Goal: Information Seeking & Learning: Learn about a topic

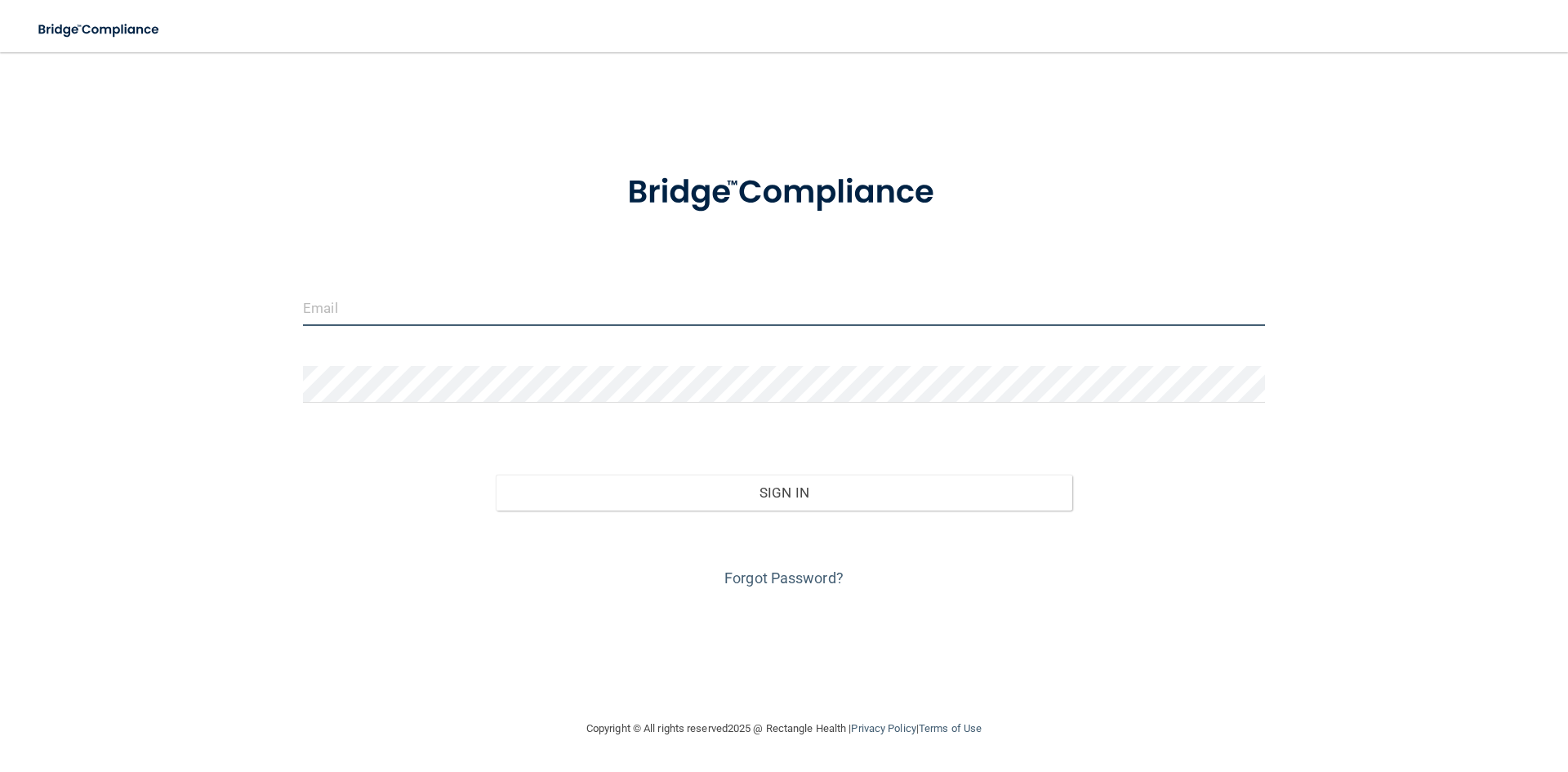
click at [690, 320] on input "email" at bounding box center [784, 307] width 962 height 36
type input "[EMAIL_ADDRESS][DOMAIN_NAME]"
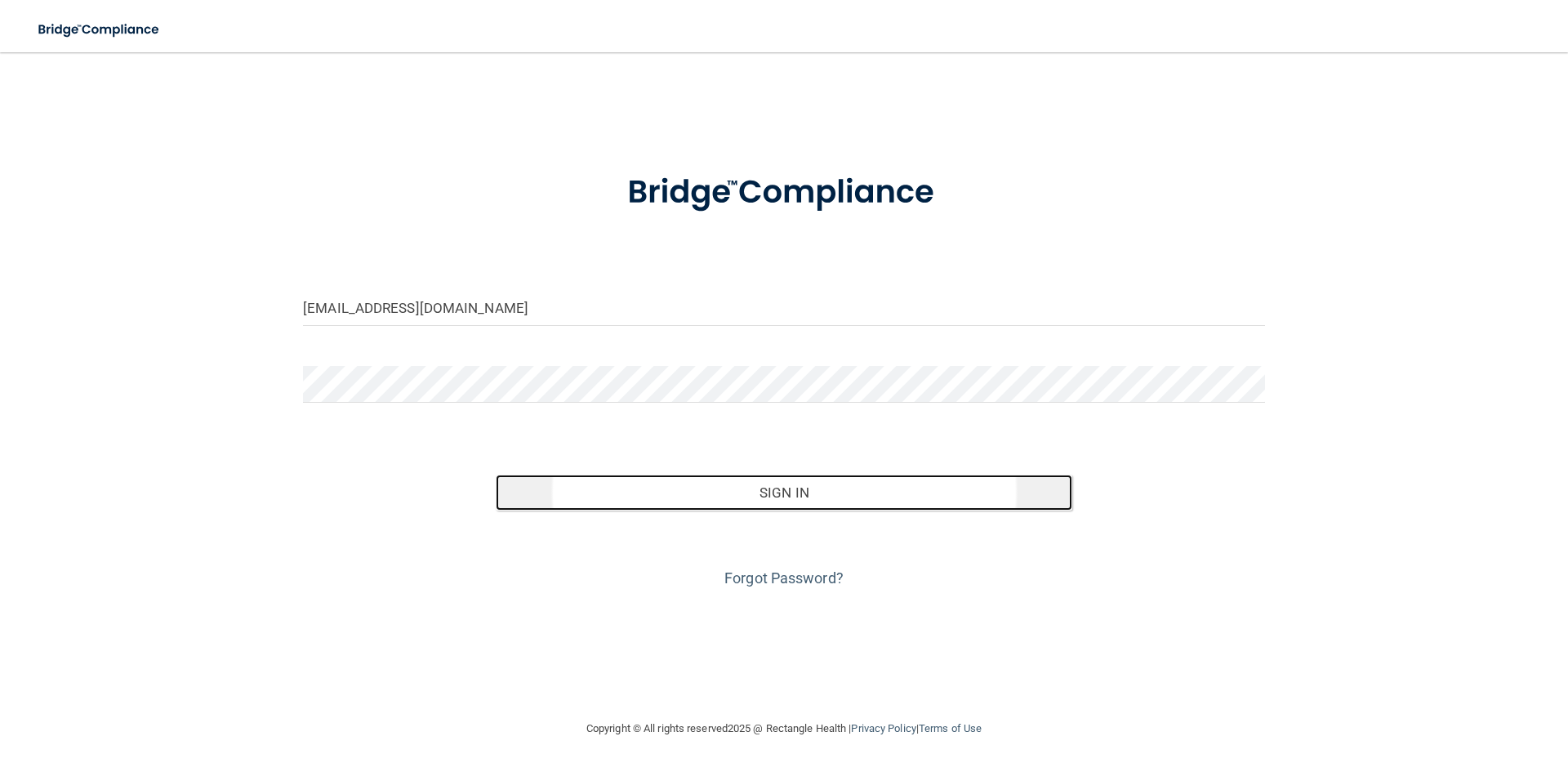
click at [846, 500] on button "Sign In" at bounding box center [785, 492] width 578 height 36
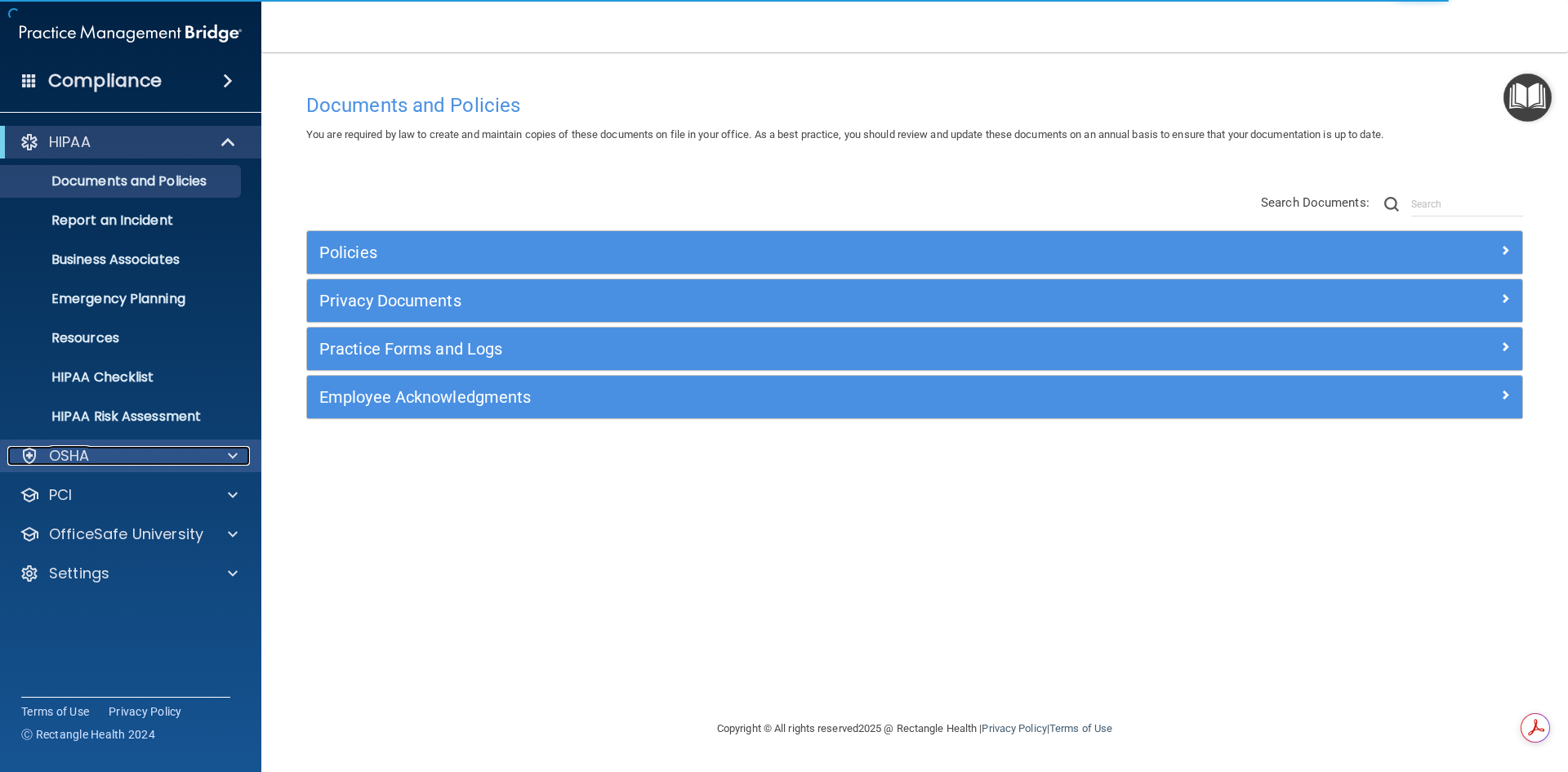
click at [109, 459] on div "OSHA" at bounding box center [108, 456] width 203 height 20
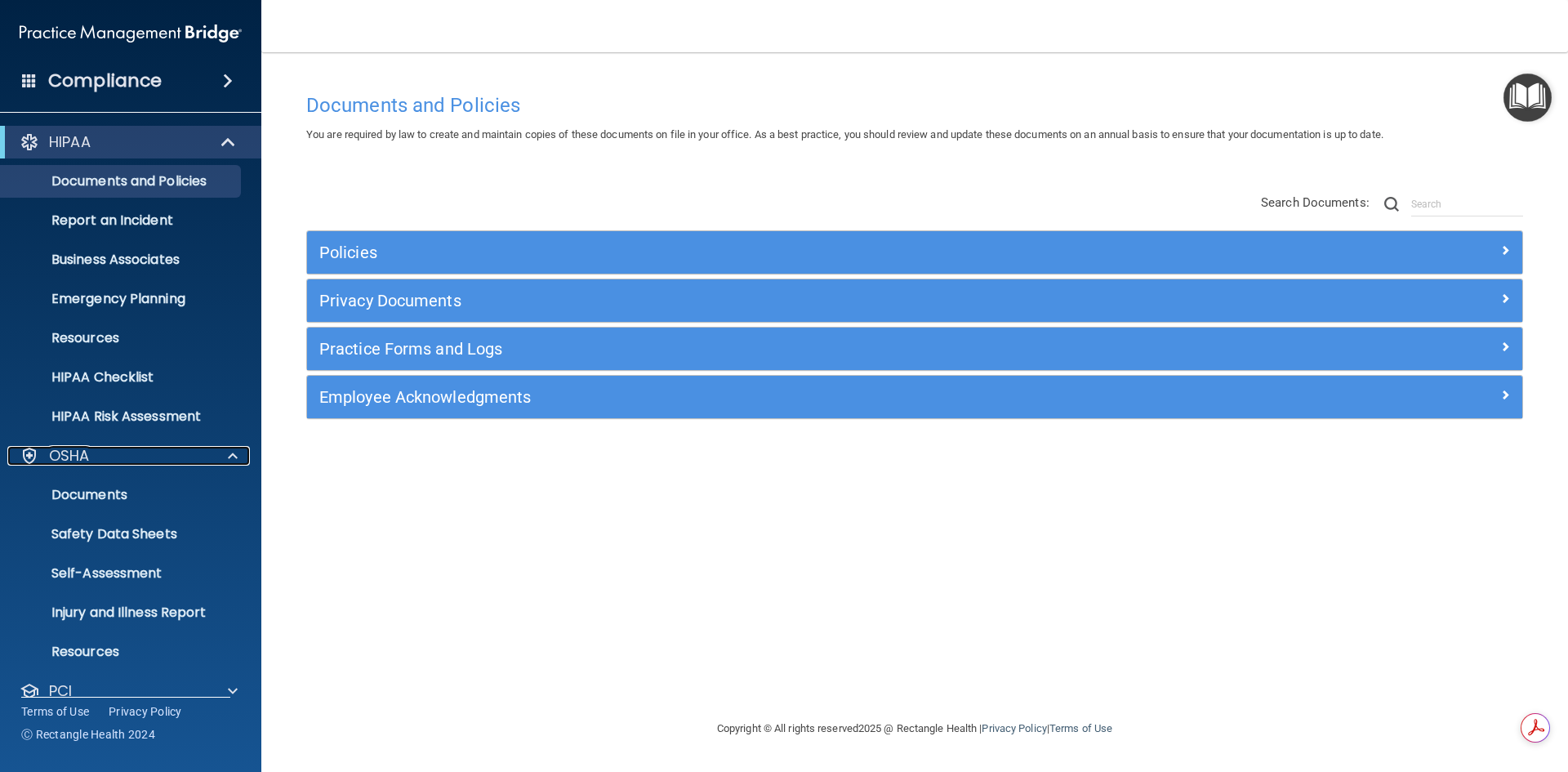
scroll to position [102, 0]
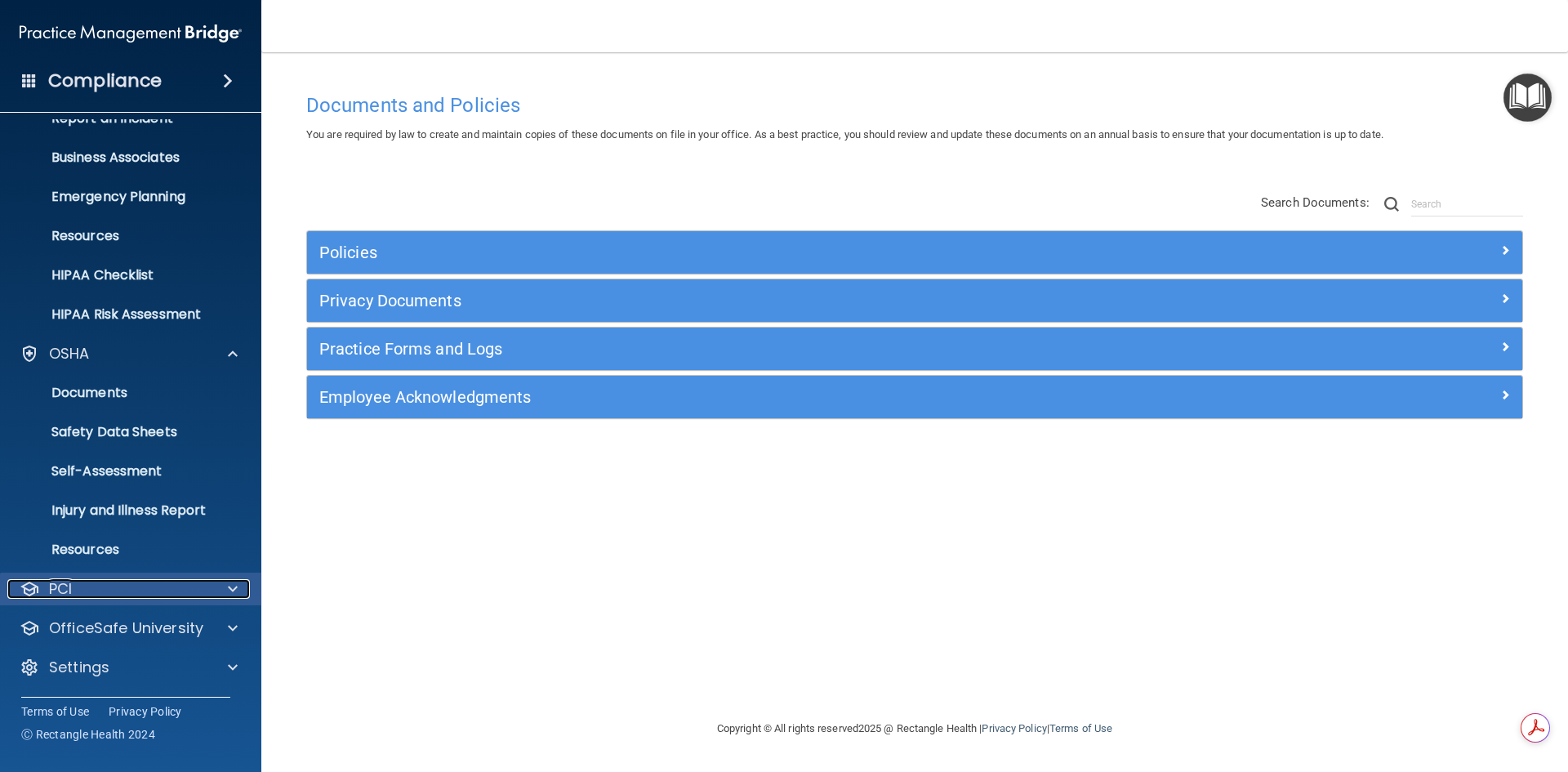
click at [134, 590] on div "PCI" at bounding box center [108, 589] width 203 height 20
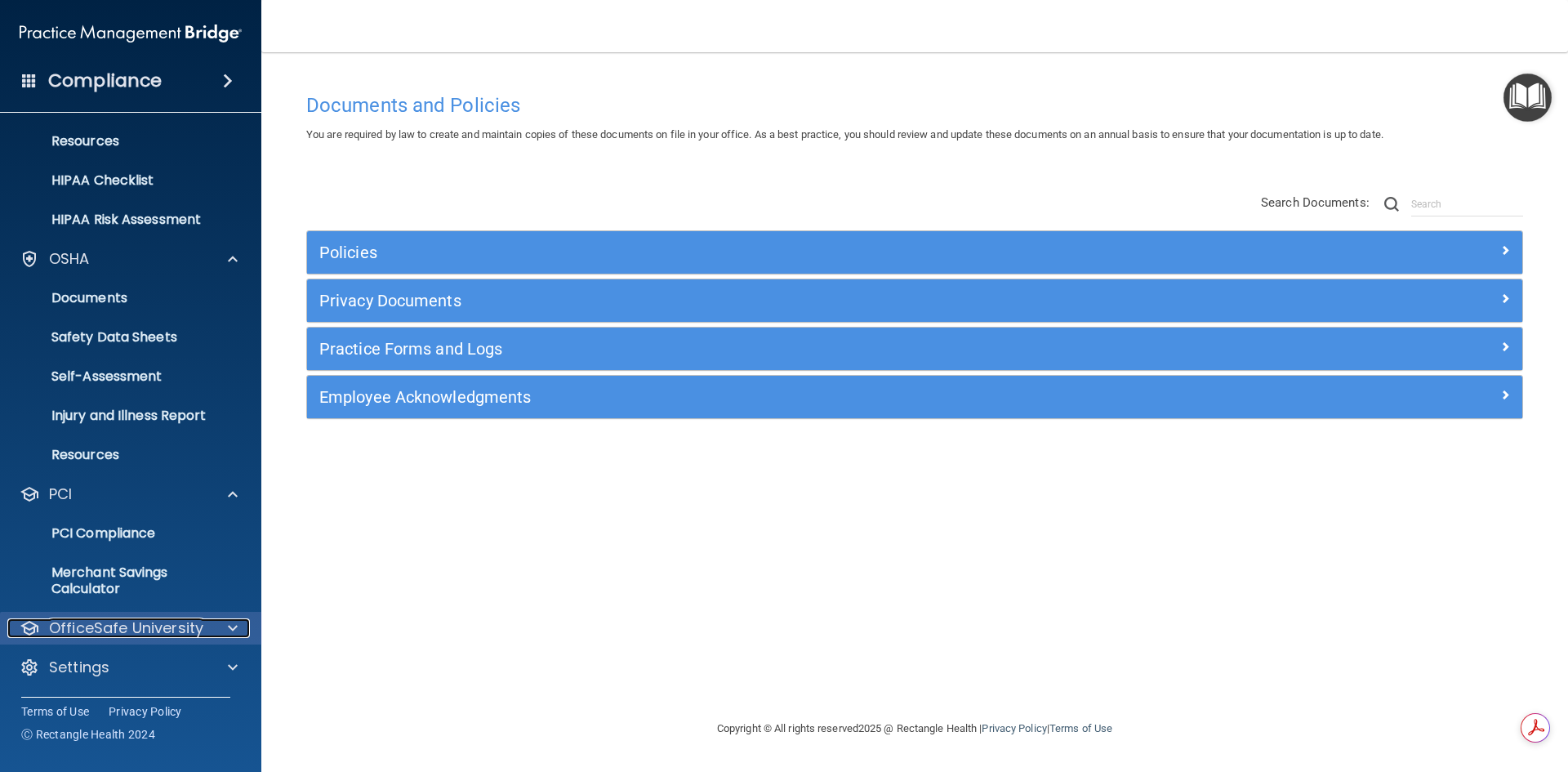
click at [149, 632] on p "OfficeSafe University" at bounding box center [126, 628] width 154 height 20
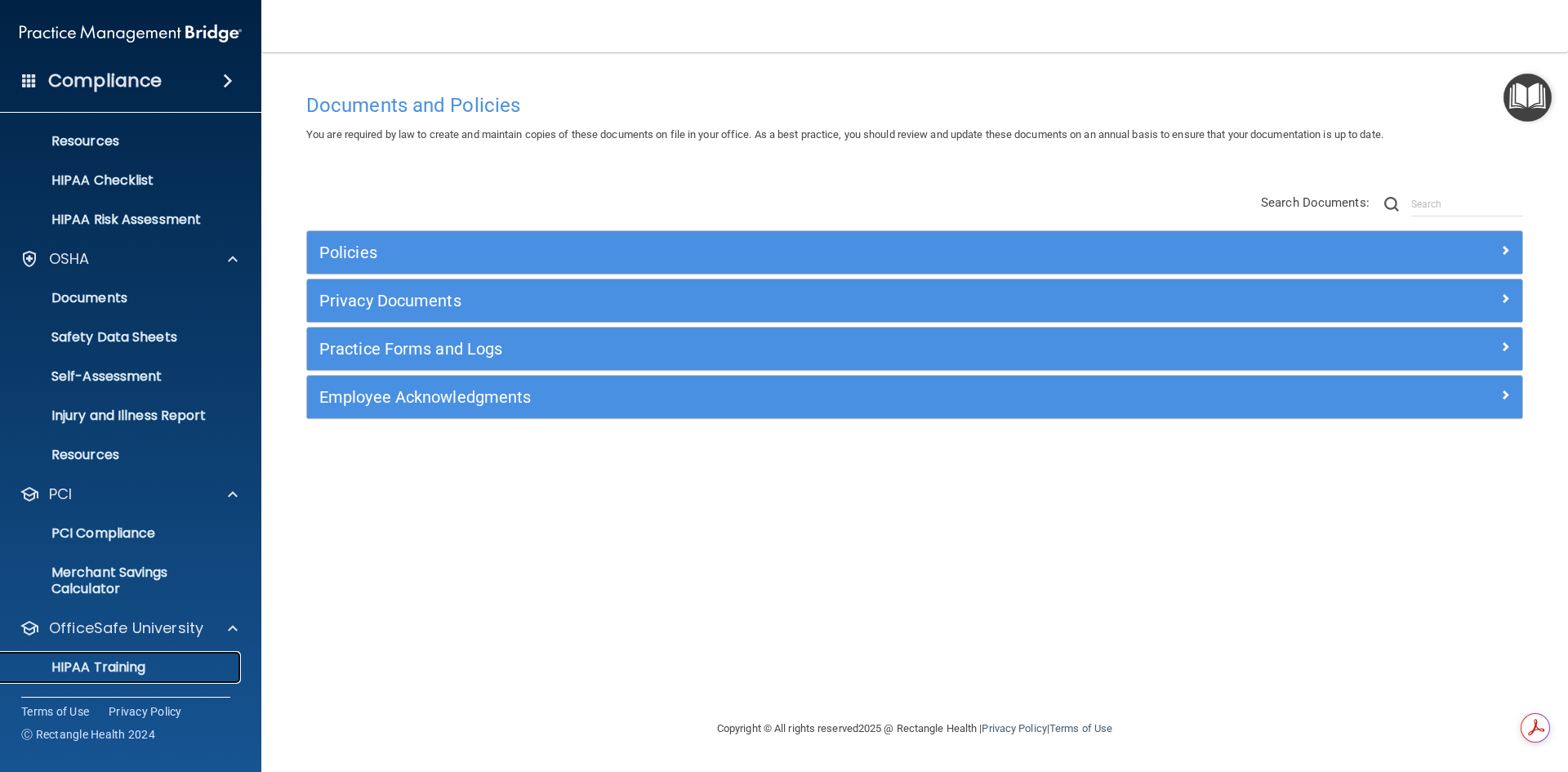
click at [109, 661] on p "HIPAA Training" at bounding box center [78, 668] width 134 height 16
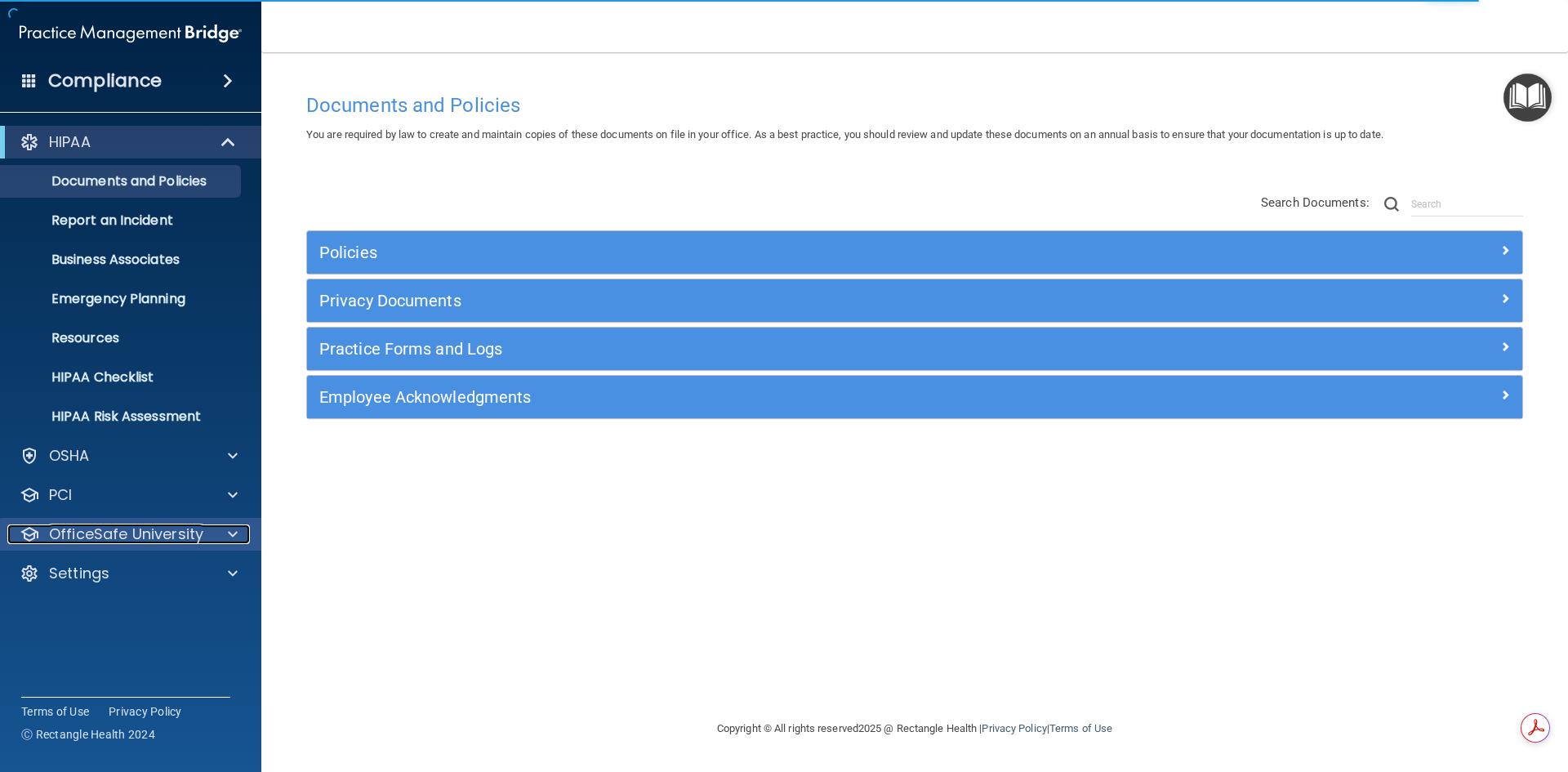
click at [125, 537] on p "OfficeSafe University" at bounding box center [126, 534] width 154 height 20
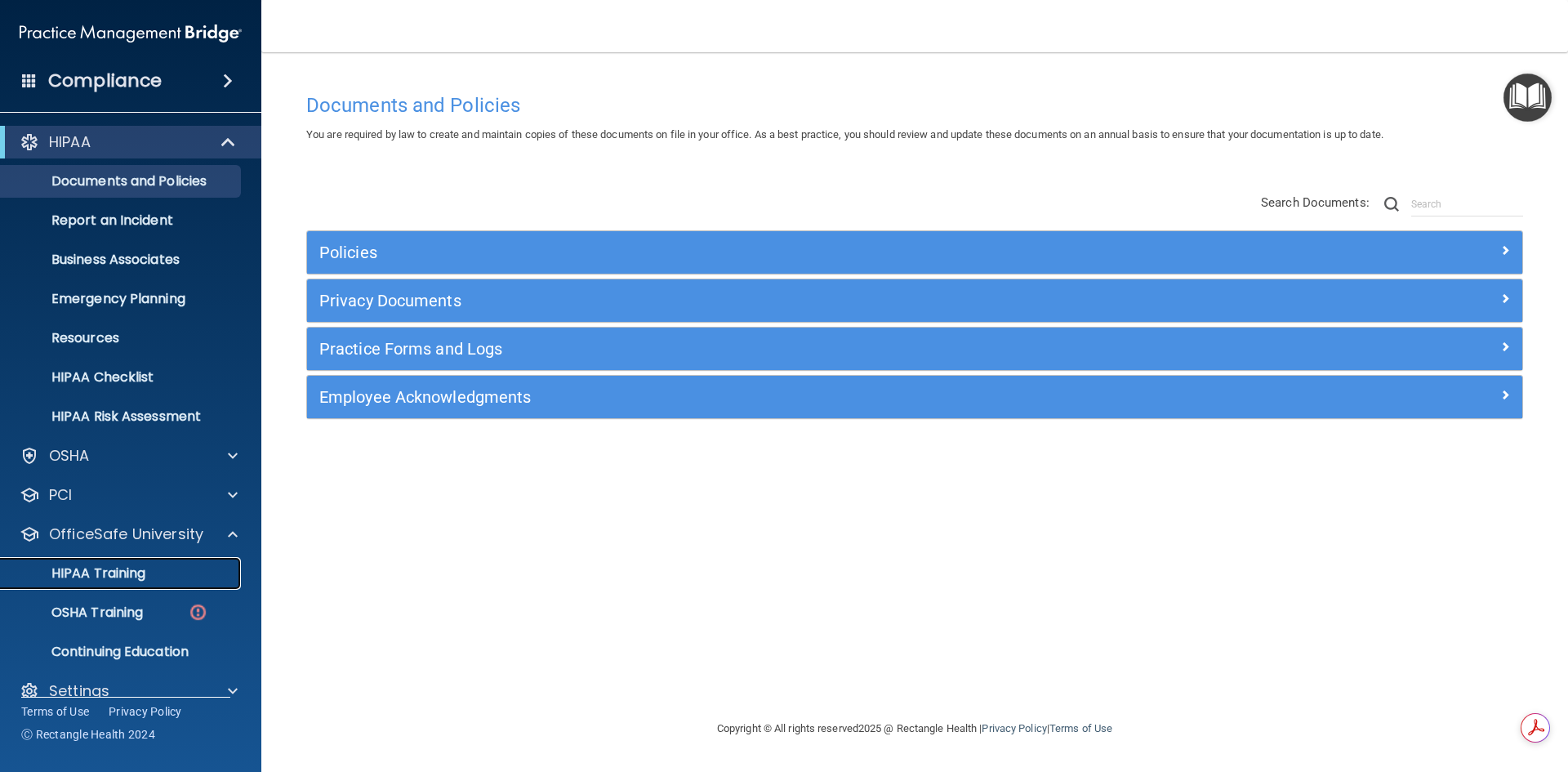
click at [108, 579] on p "HIPAA Training" at bounding box center [78, 573] width 134 height 16
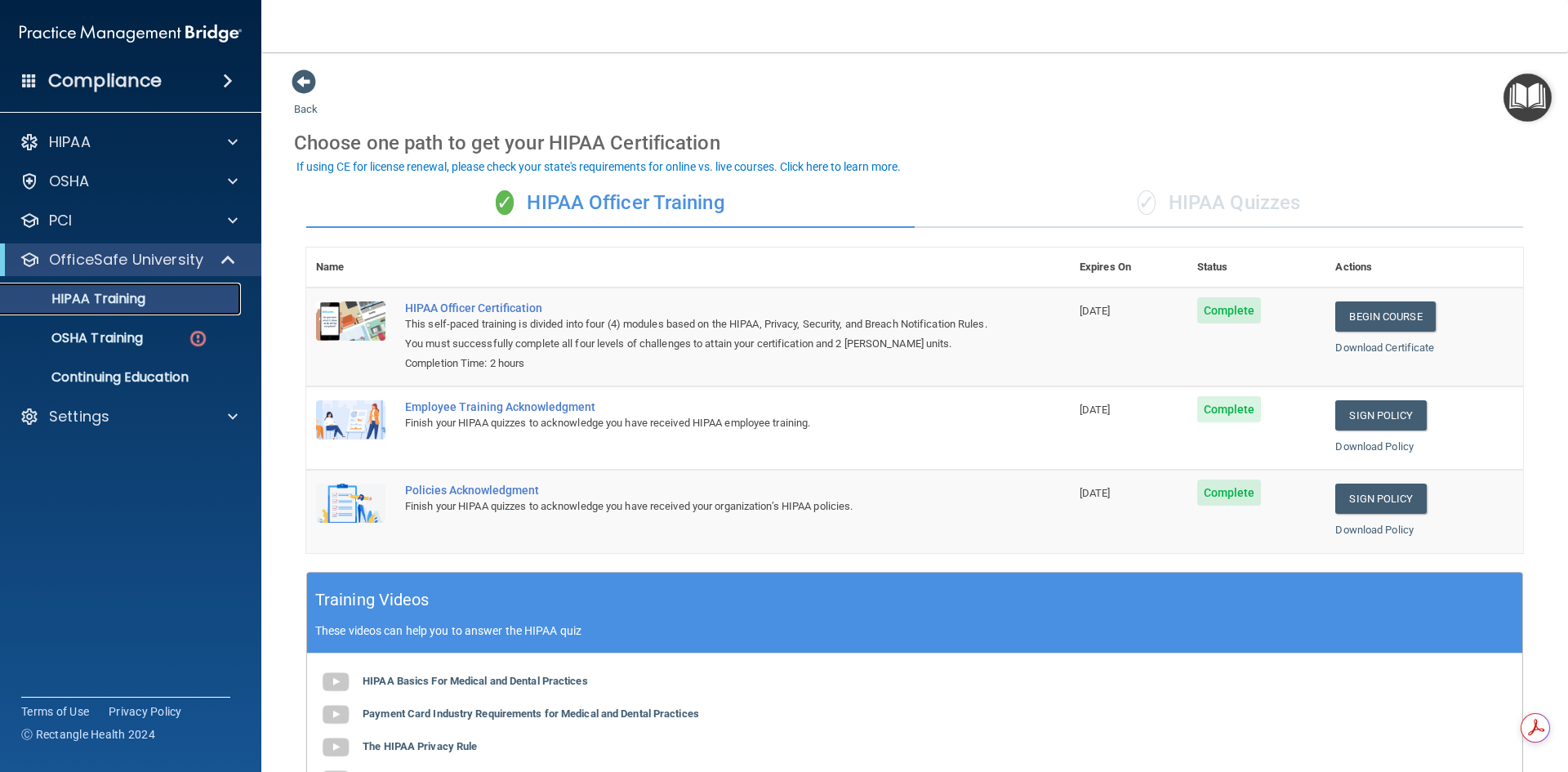
scroll to position [245, 0]
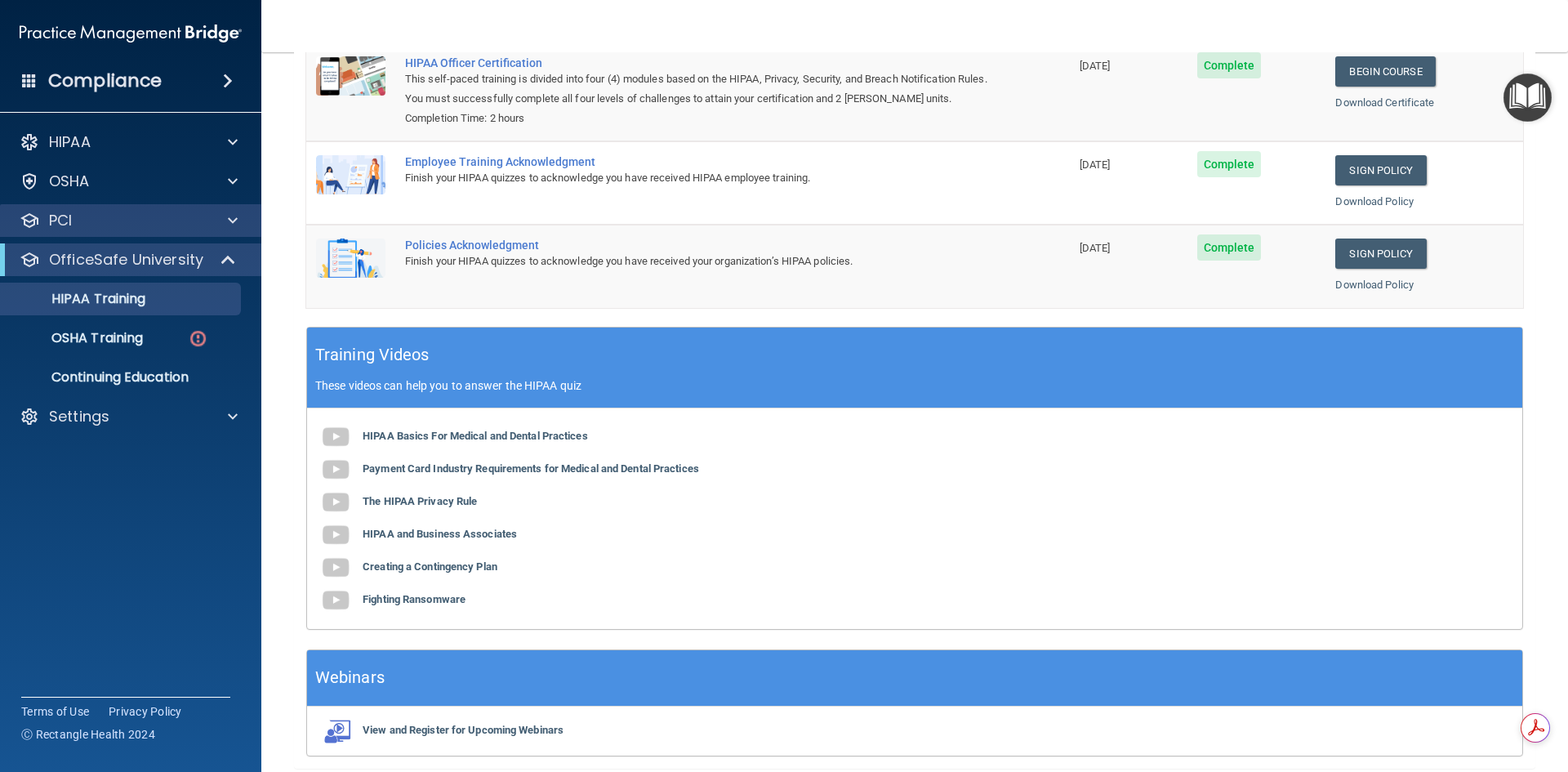
click at [112, 233] on div "PCI" at bounding box center [131, 221] width 263 height 33
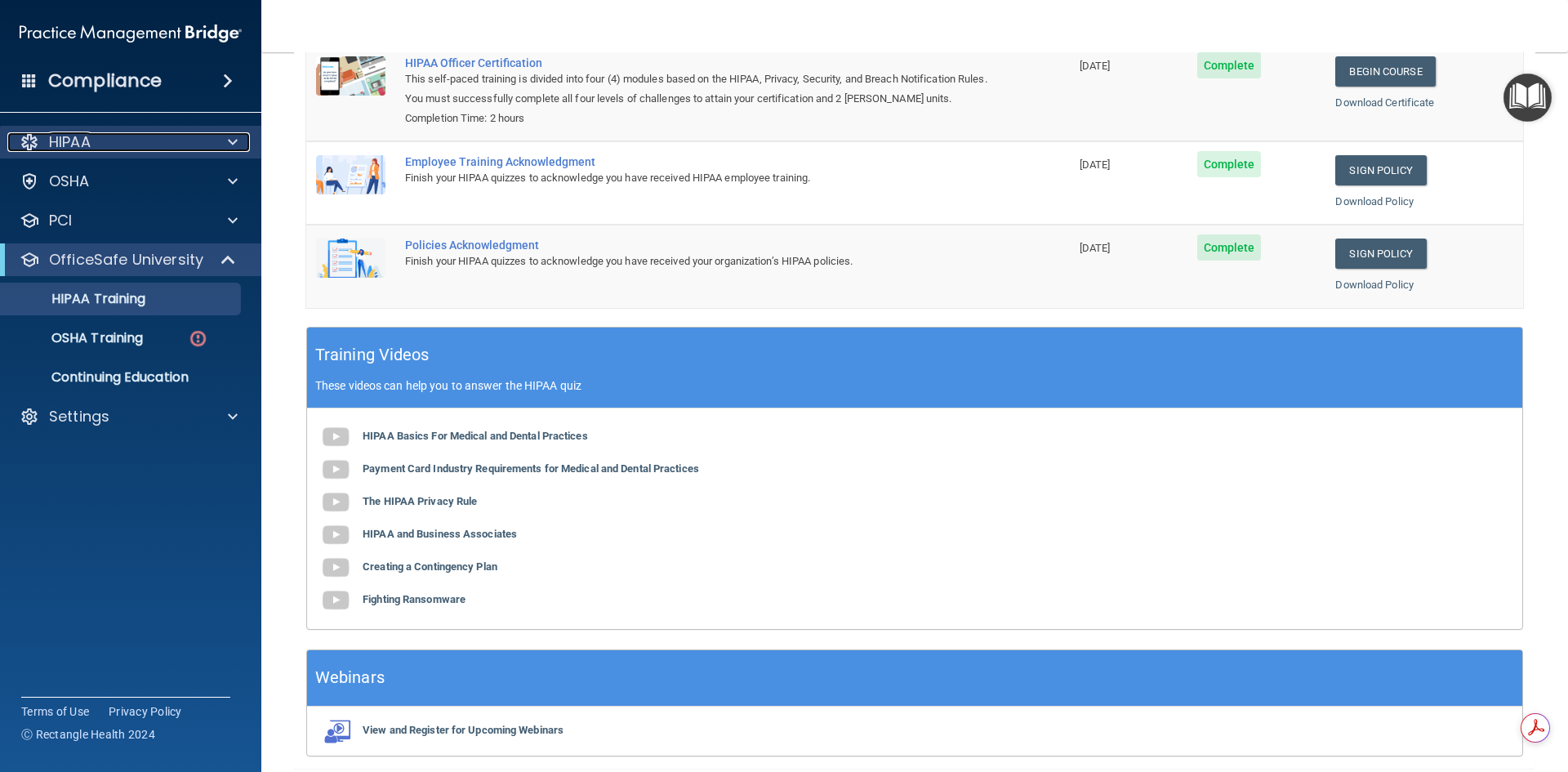
click at [120, 148] on div "HIPAA" at bounding box center [108, 143] width 203 height 20
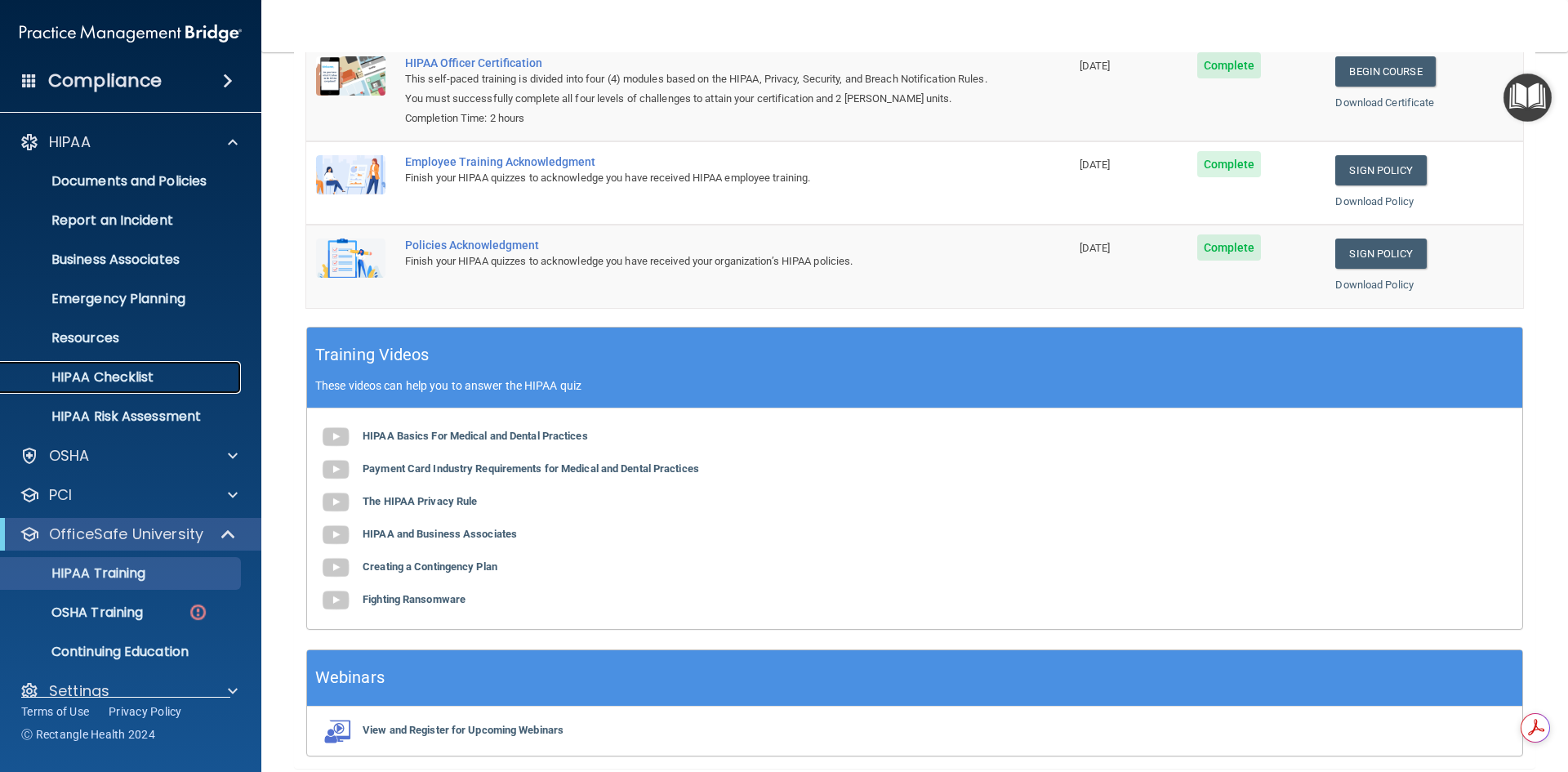
click at [128, 374] on p "HIPAA Checklist" at bounding box center [122, 377] width 223 height 16
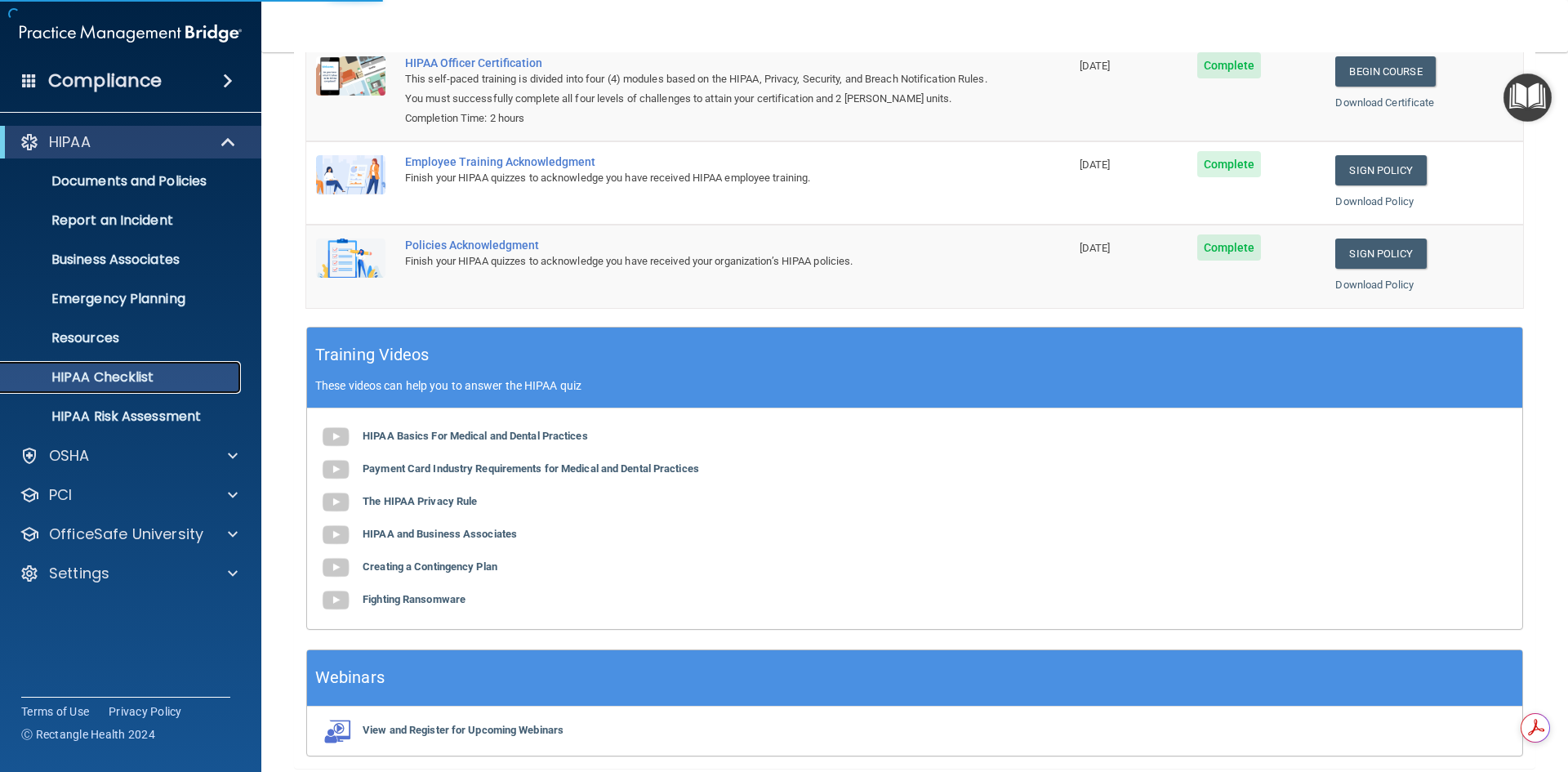
click at [134, 375] on p "HIPAA Checklist" at bounding box center [122, 377] width 223 height 16
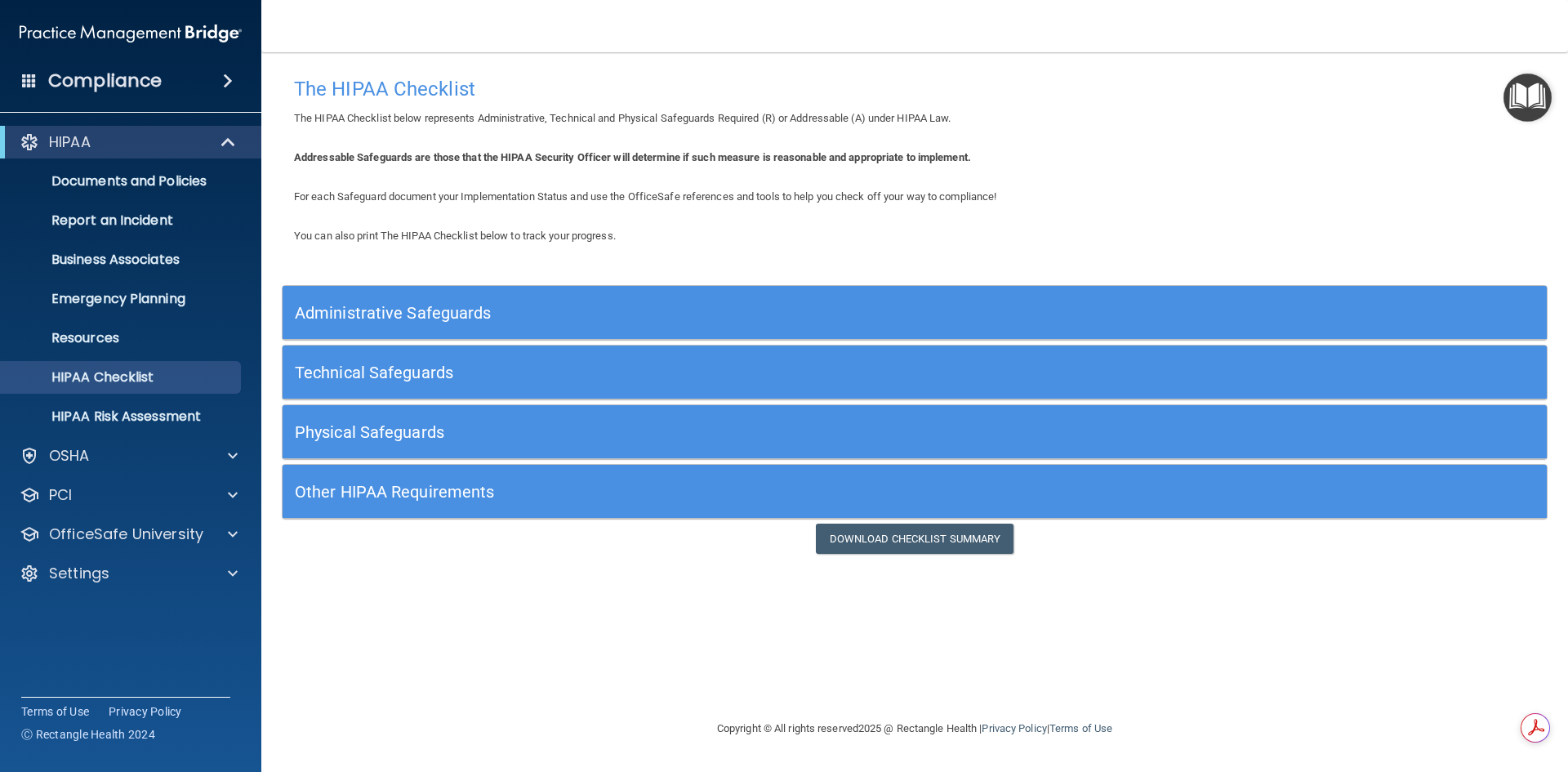
click at [443, 495] on h5 "Other HIPAA Requirements" at bounding box center [757, 491] width 924 height 18
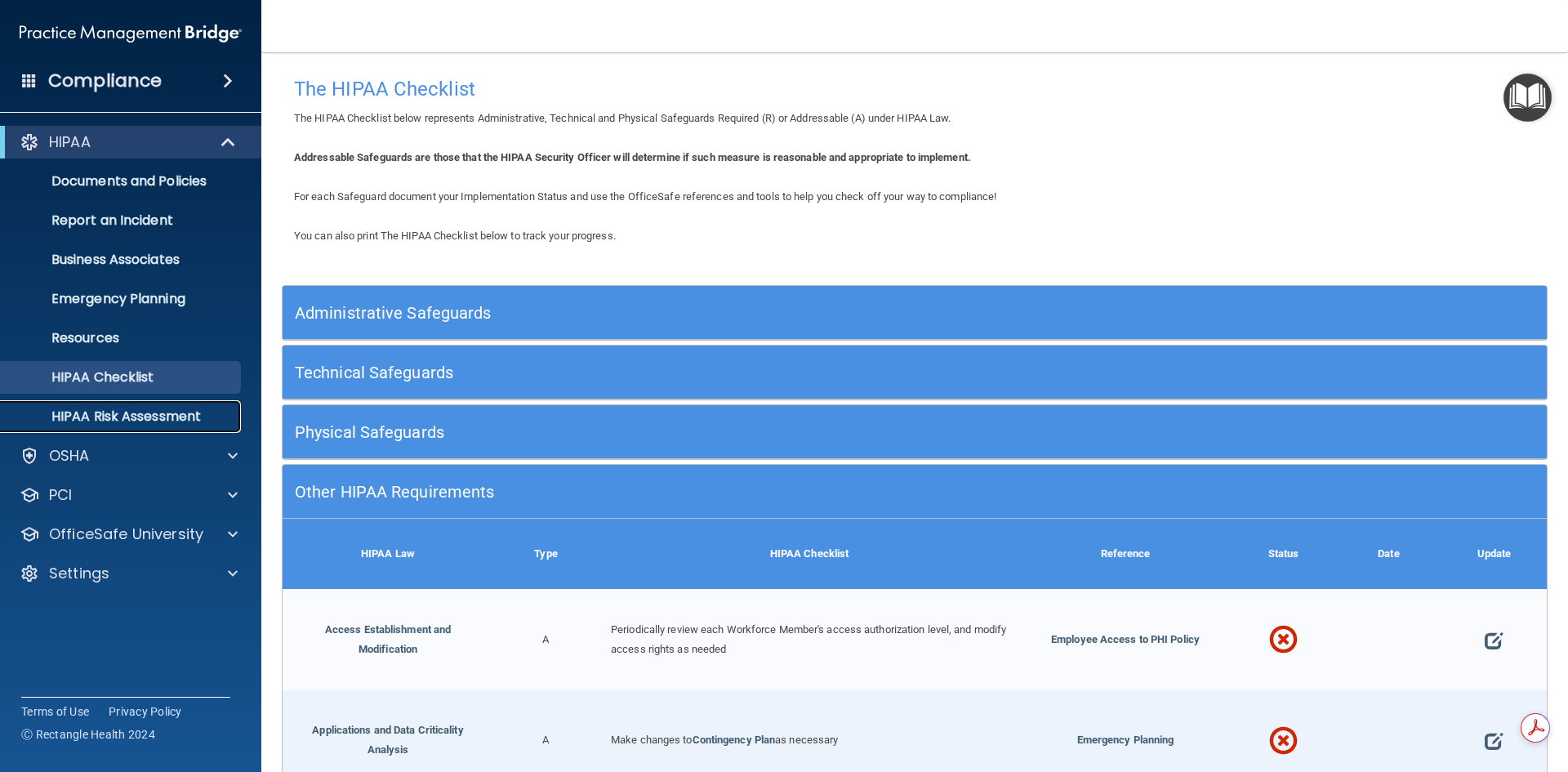
click at [145, 418] on p "HIPAA Risk Assessment" at bounding box center [122, 417] width 223 height 16
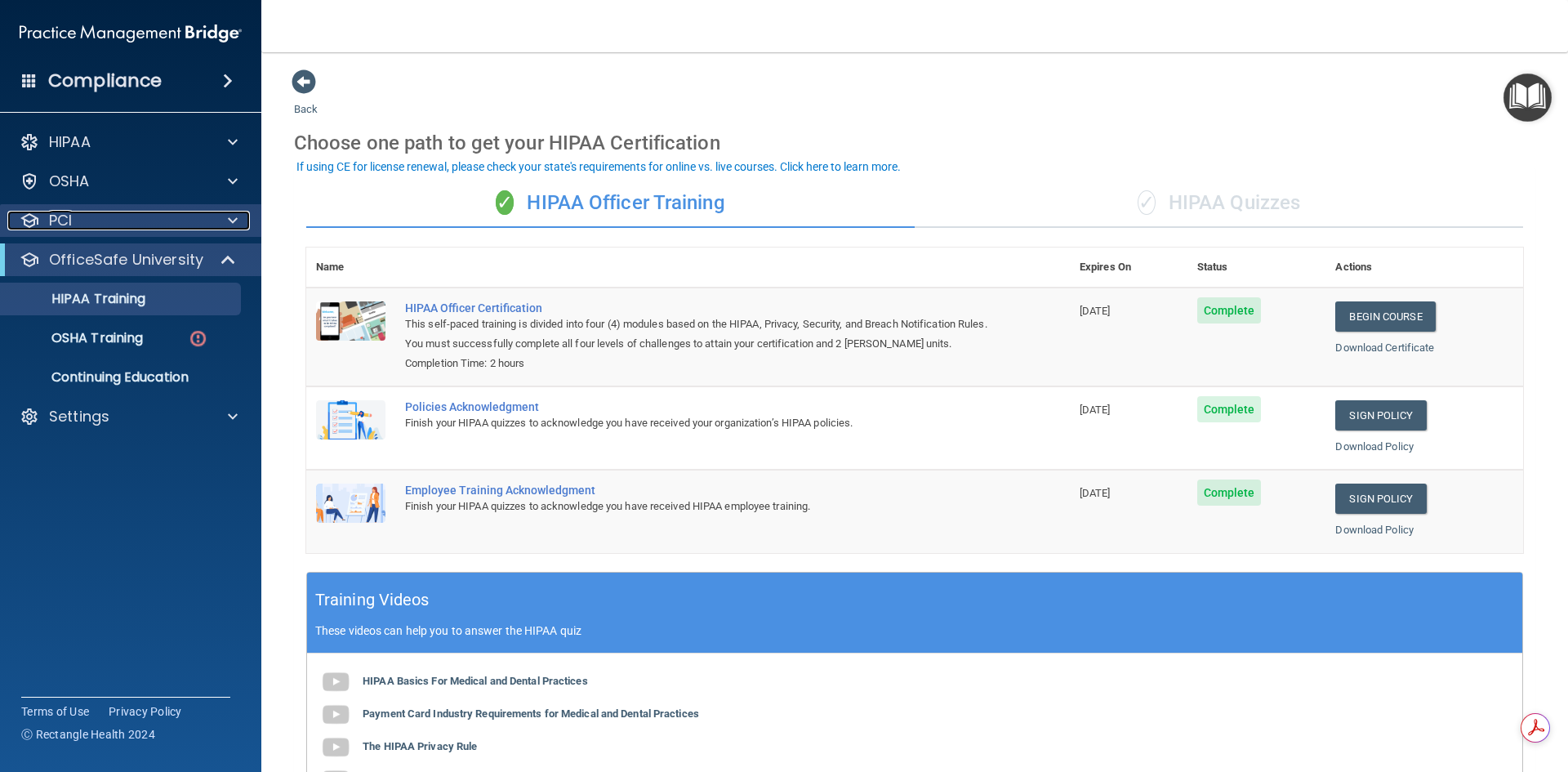
click at [132, 229] on div "PCI" at bounding box center [108, 221] width 203 height 20
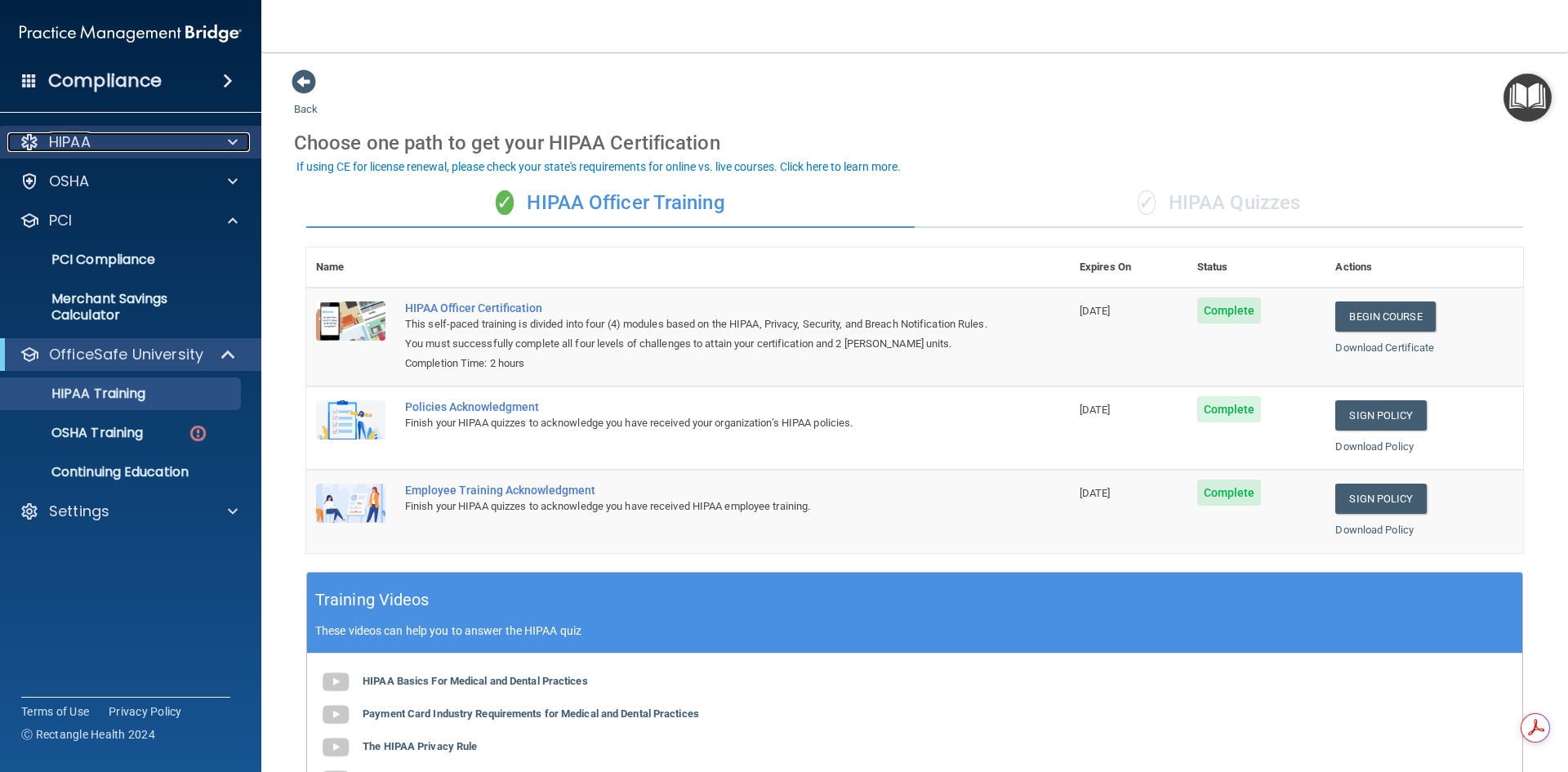
click at [165, 147] on div "HIPAA" at bounding box center [108, 143] width 203 height 20
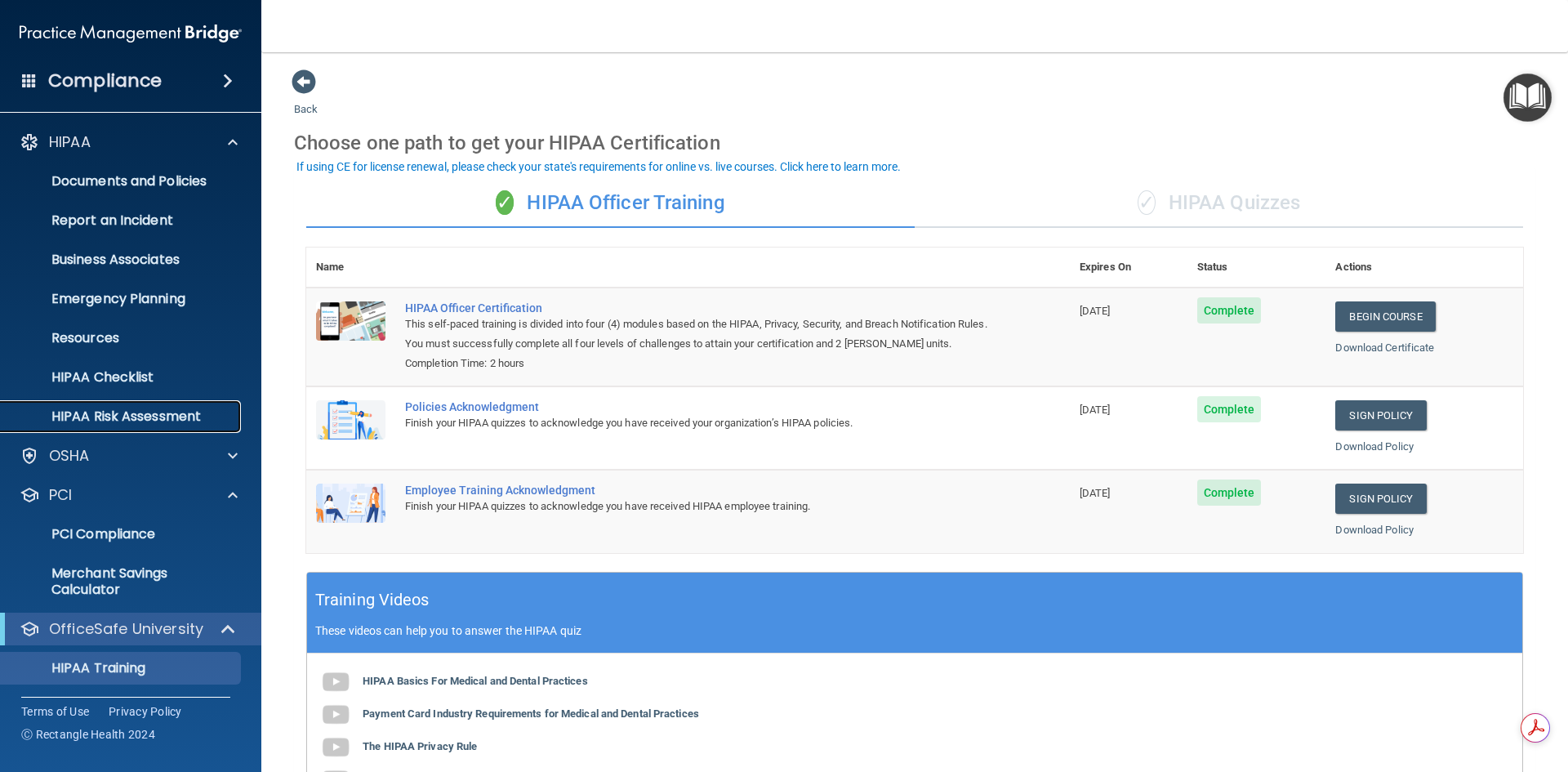
click at [110, 417] on p "HIPAA Risk Assessment" at bounding box center [122, 417] width 223 height 16
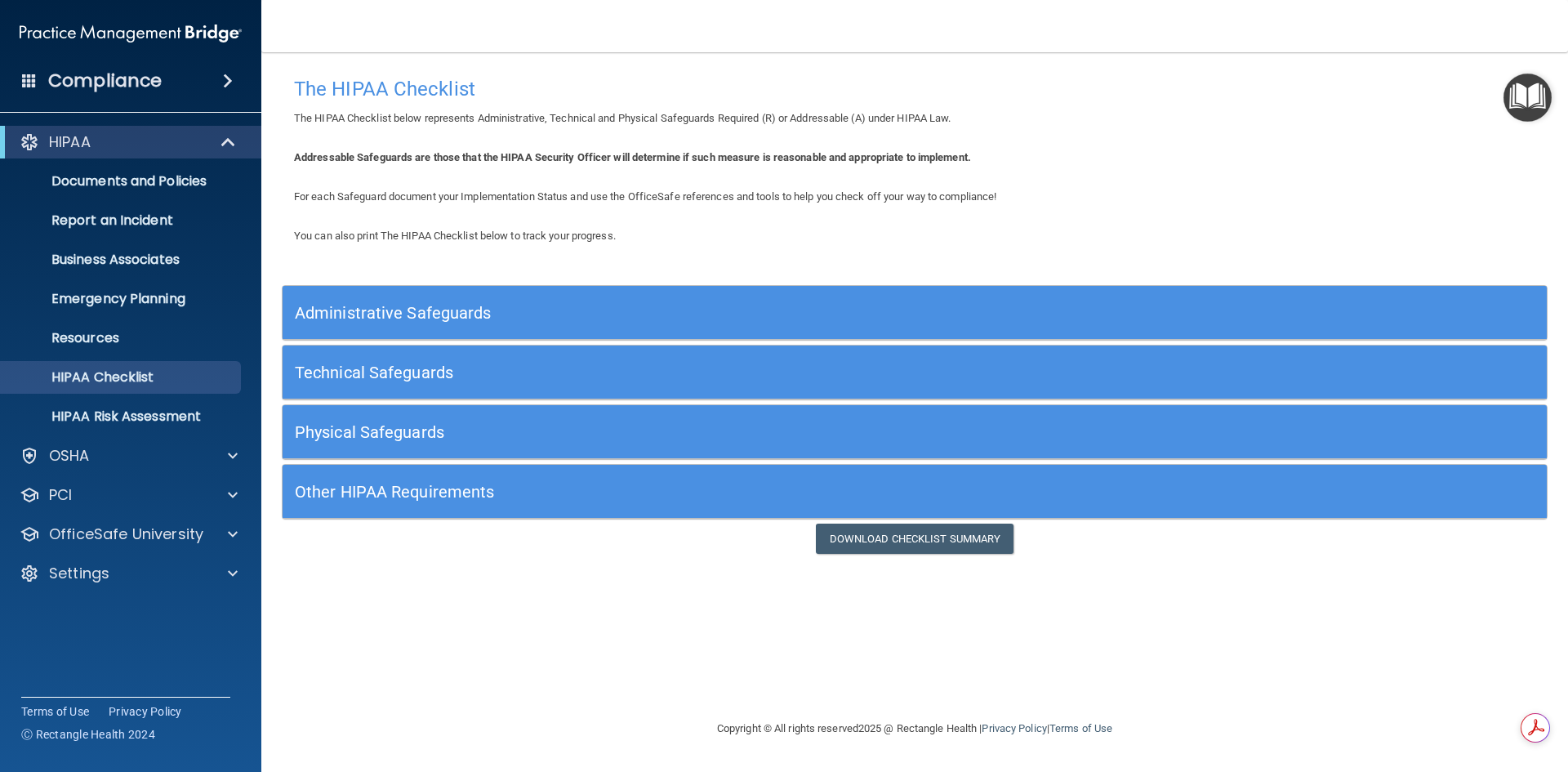
click at [383, 482] on h5 "Other HIPAA Requirements" at bounding box center [757, 491] width 924 height 18
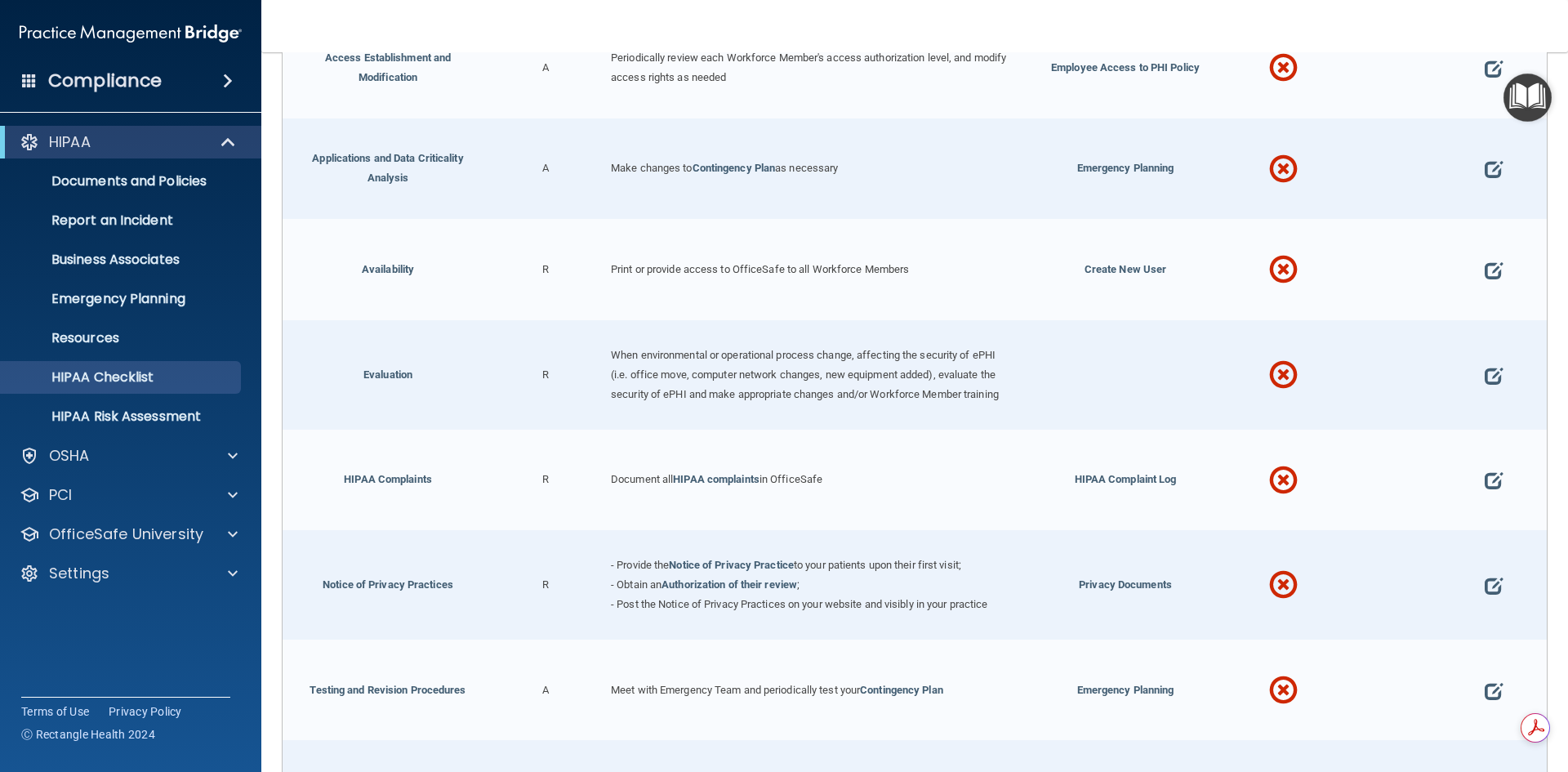
scroll to position [835, 0]
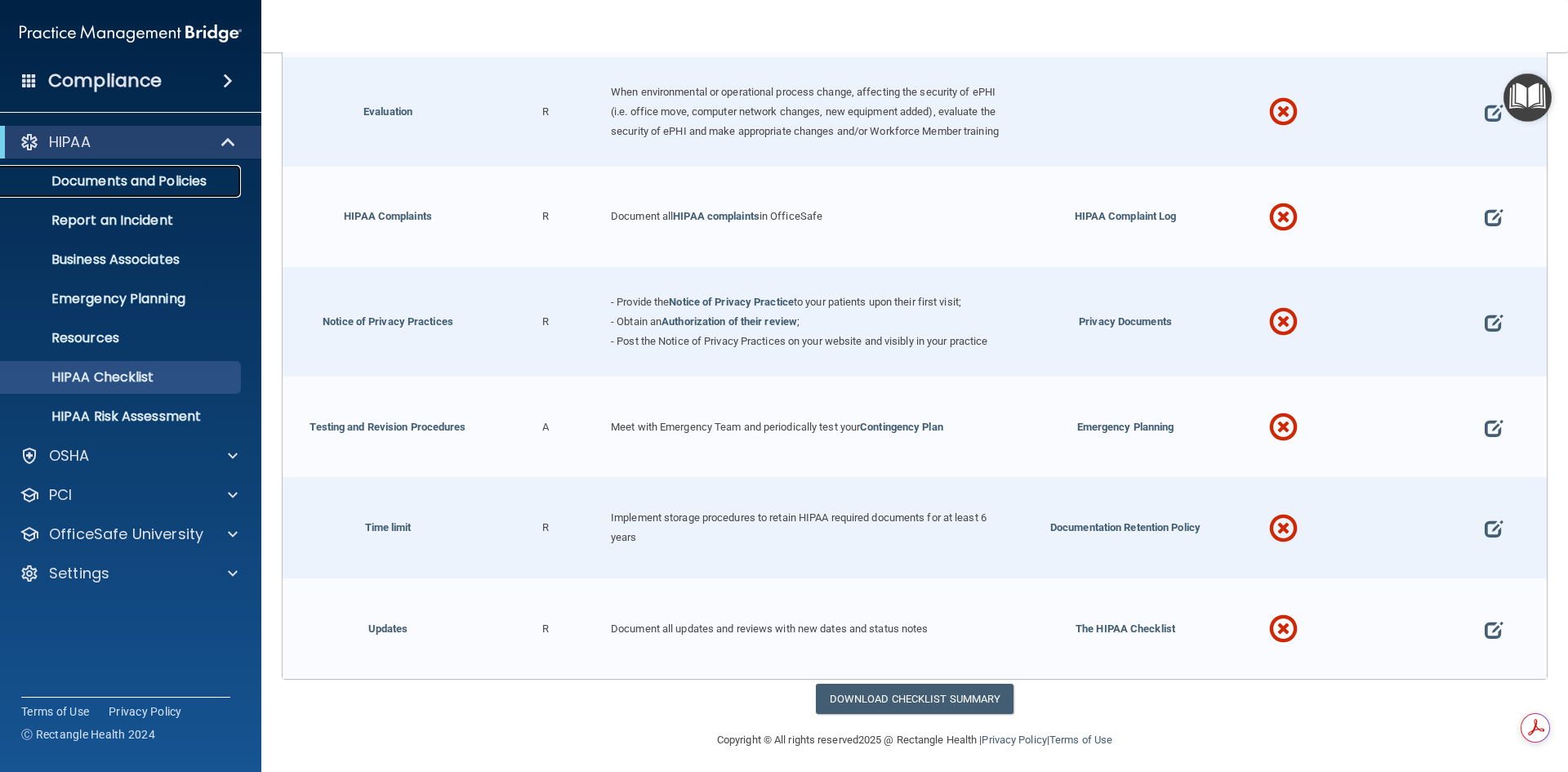
click at [166, 184] on p "Documents and Policies" at bounding box center [122, 182] width 223 height 16
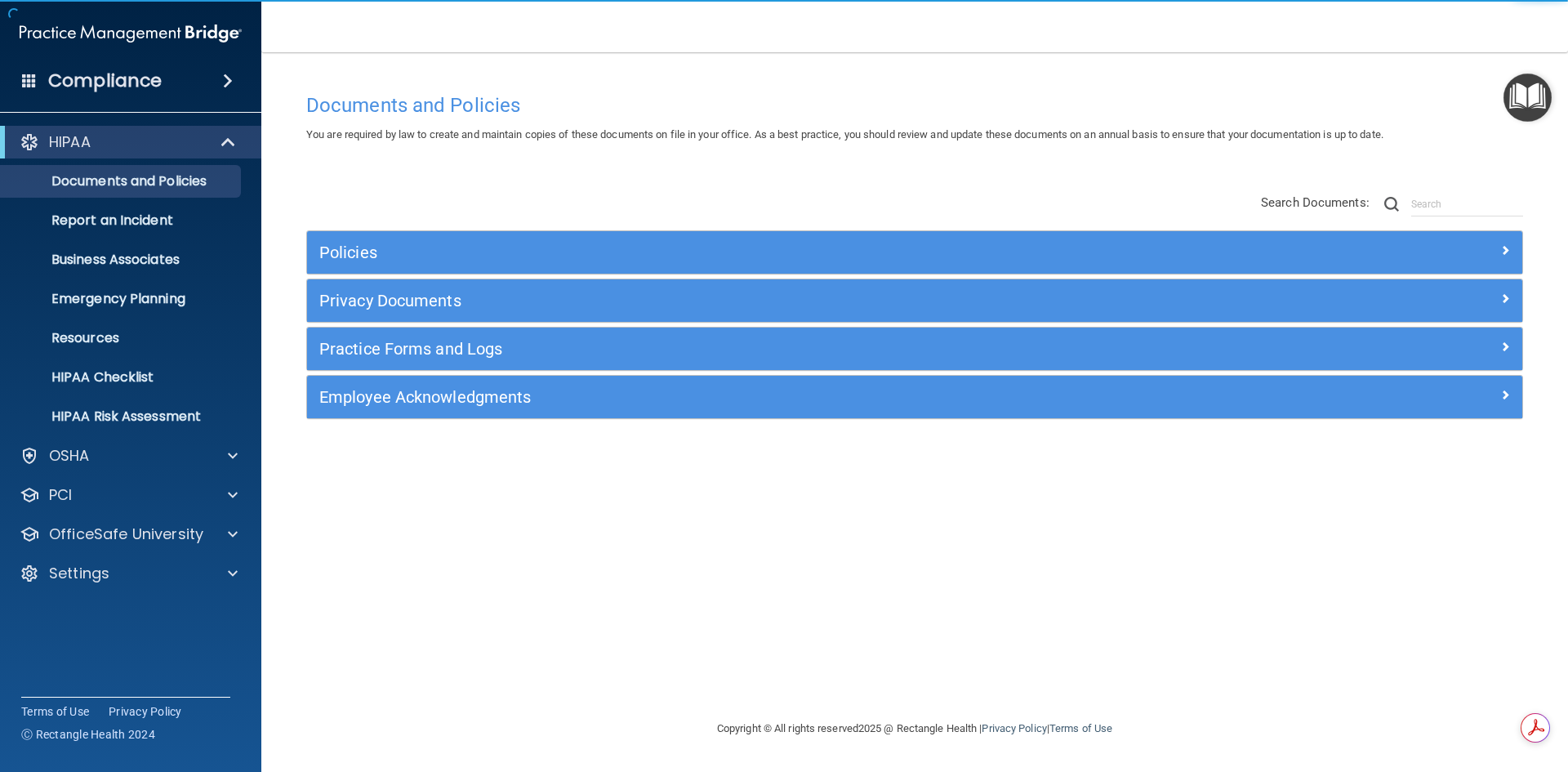
click at [409, 411] on div "Employee Acknowledgments" at bounding box center [915, 397] width 1216 height 43
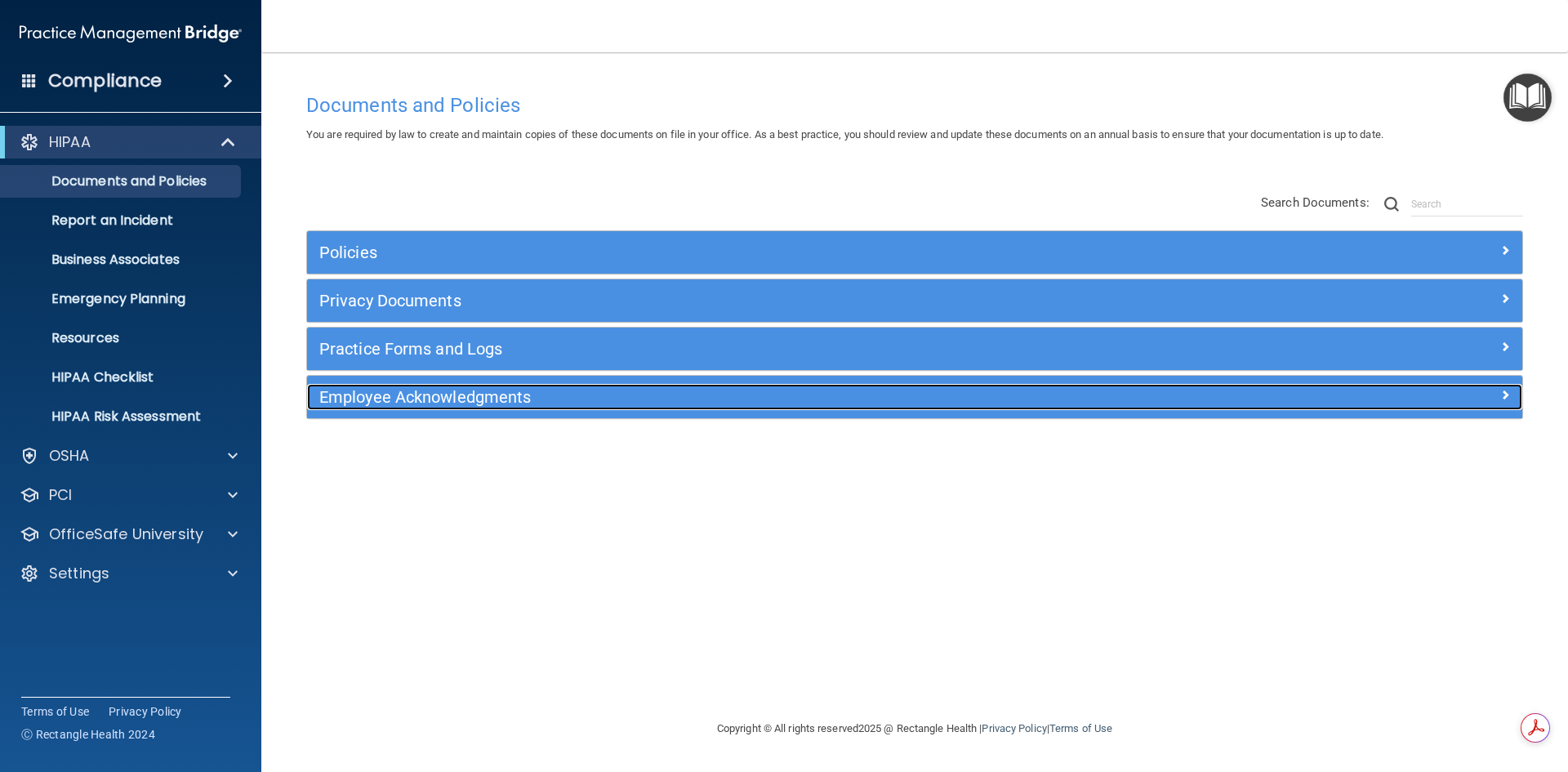
click at [370, 398] on h5 "Employee Acknowledgments" at bounding box center [763, 397] width 887 height 18
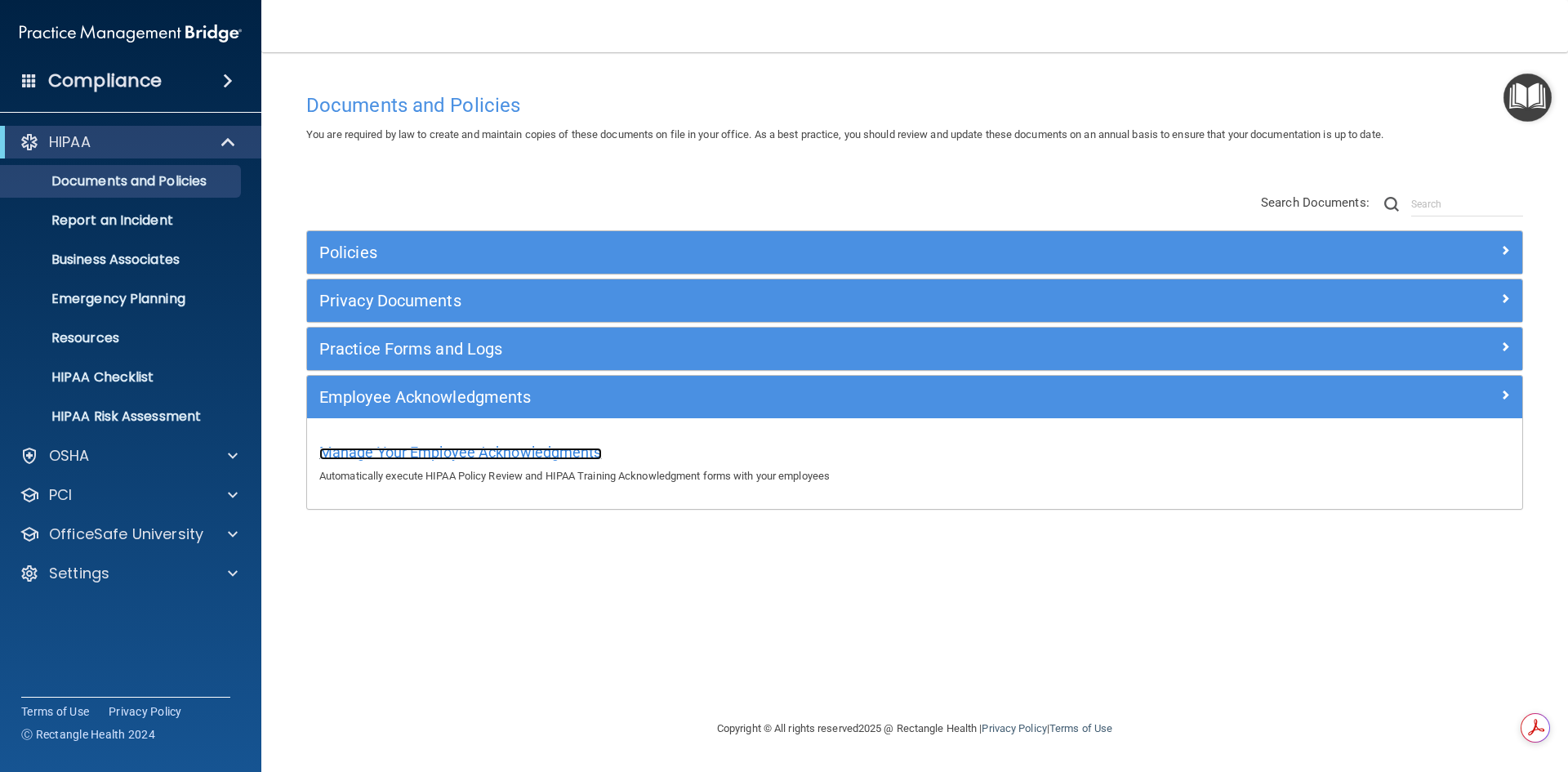
click at [420, 456] on span "Manage Your Employee Acknowledgments" at bounding box center [461, 451] width 283 height 17
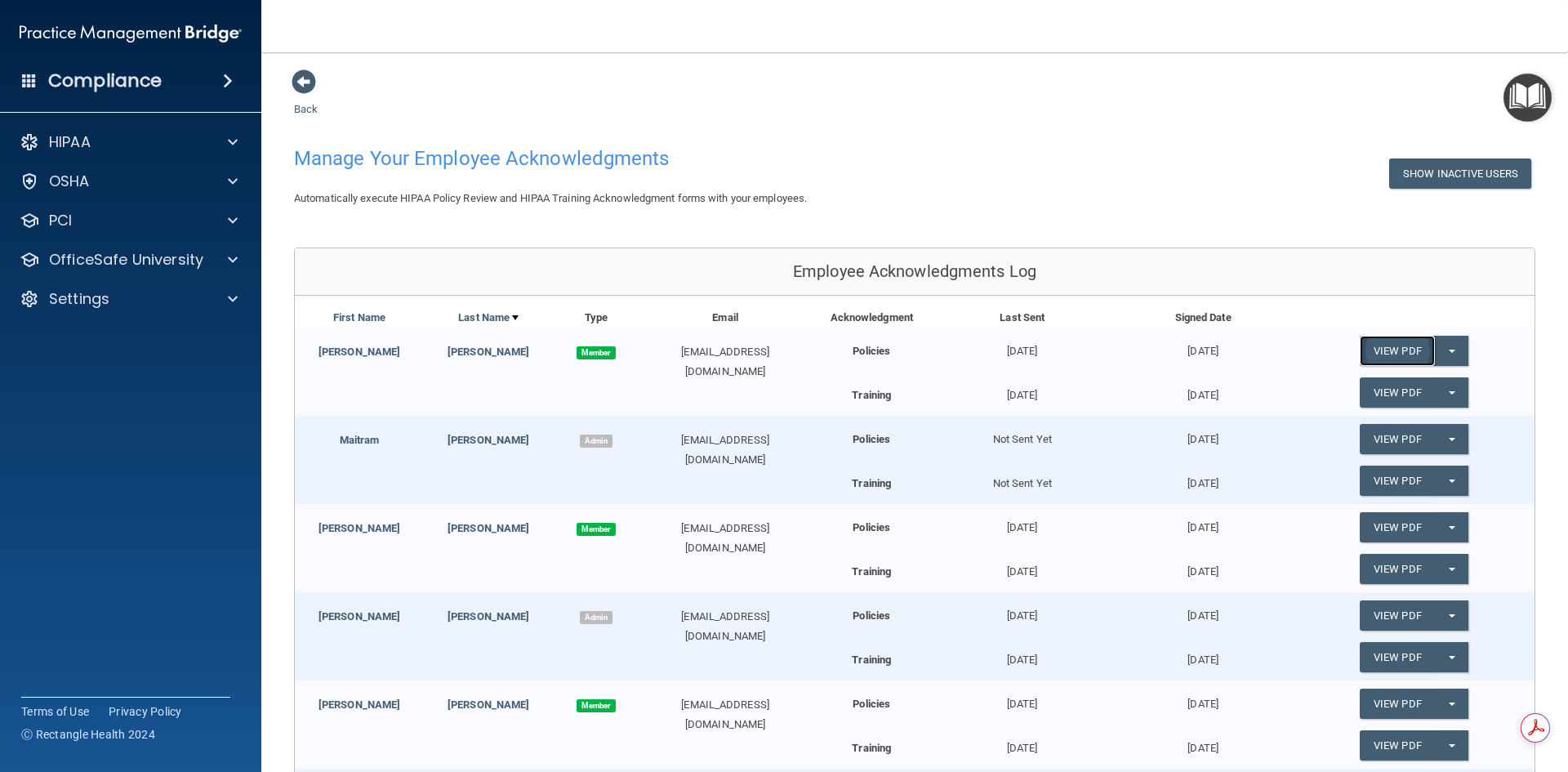
click at [1393, 353] on link "View PDF" at bounding box center [1397, 351] width 75 height 30
click at [1390, 391] on link "View PDF" at bounding box center [1397, 391] width 75 height 30
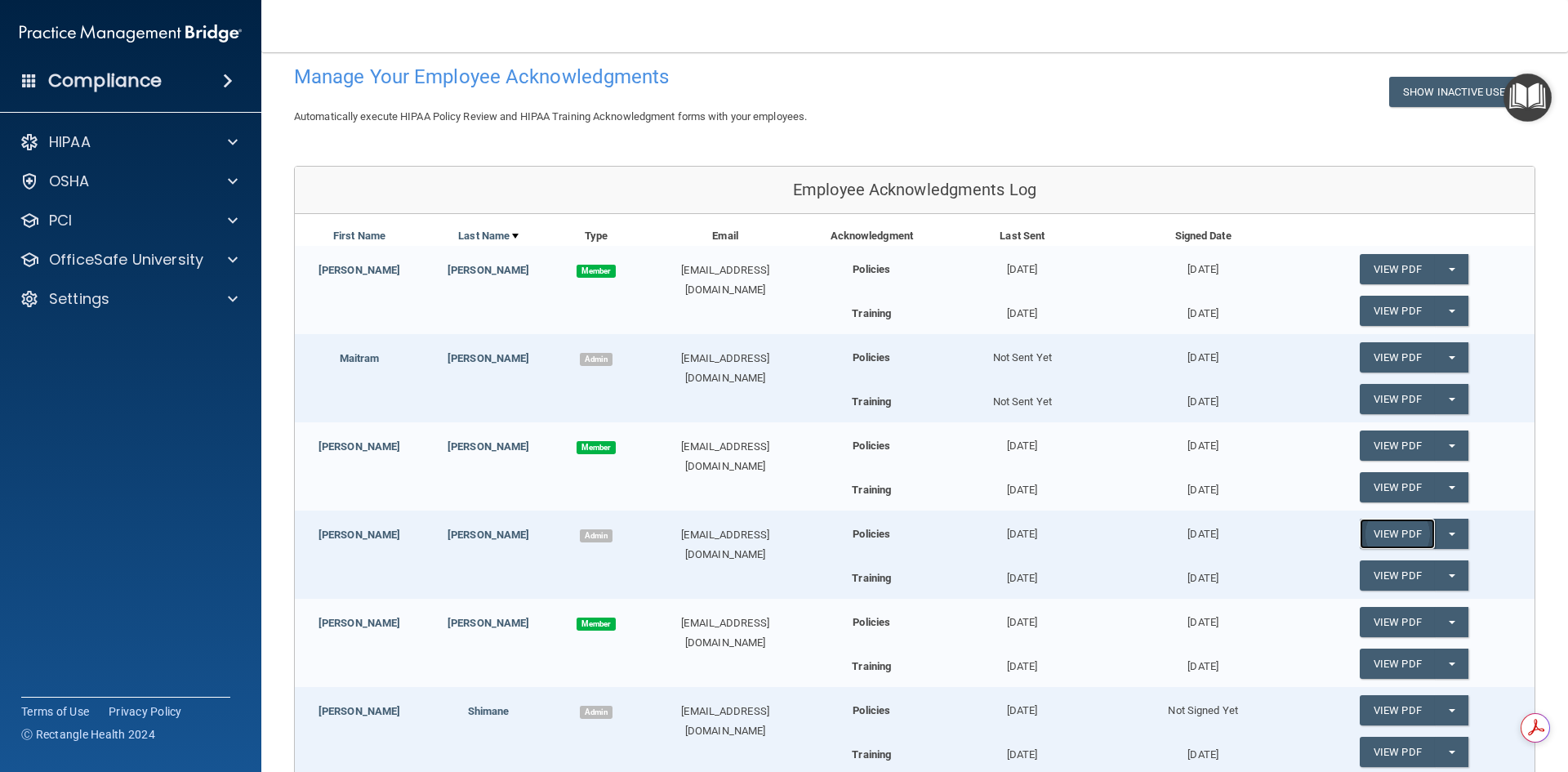
click at [1382, 537] on link "View PDF" at bounding box center [1397, 533] width 75 height 30
click at [1382, 618] on link "View PDF" at bounding box center [1397, 621] width 75 height 30
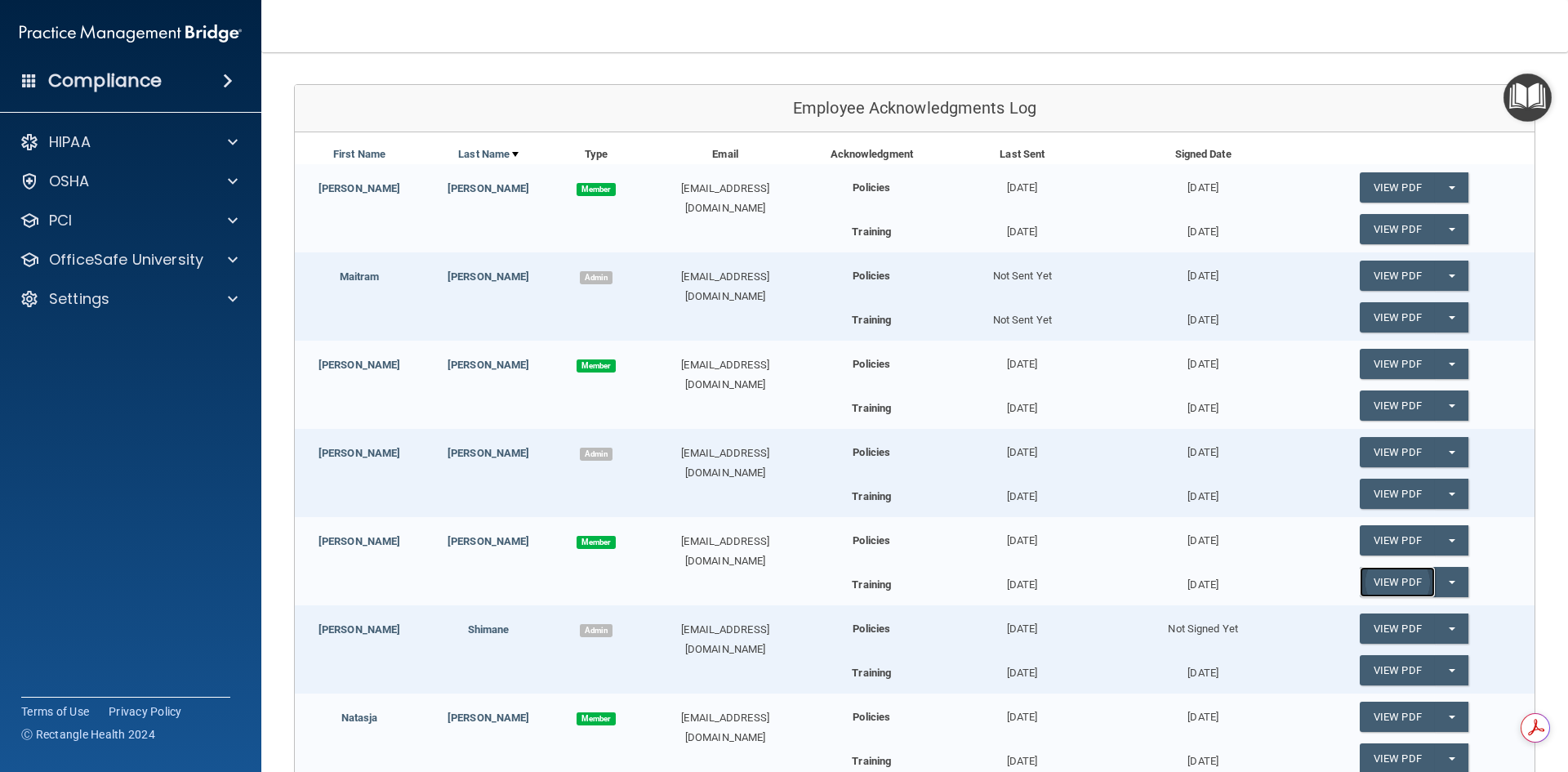
click at [1378, 581] on link "View PDF" at bounding box center [1397, 581] width 75 height 30
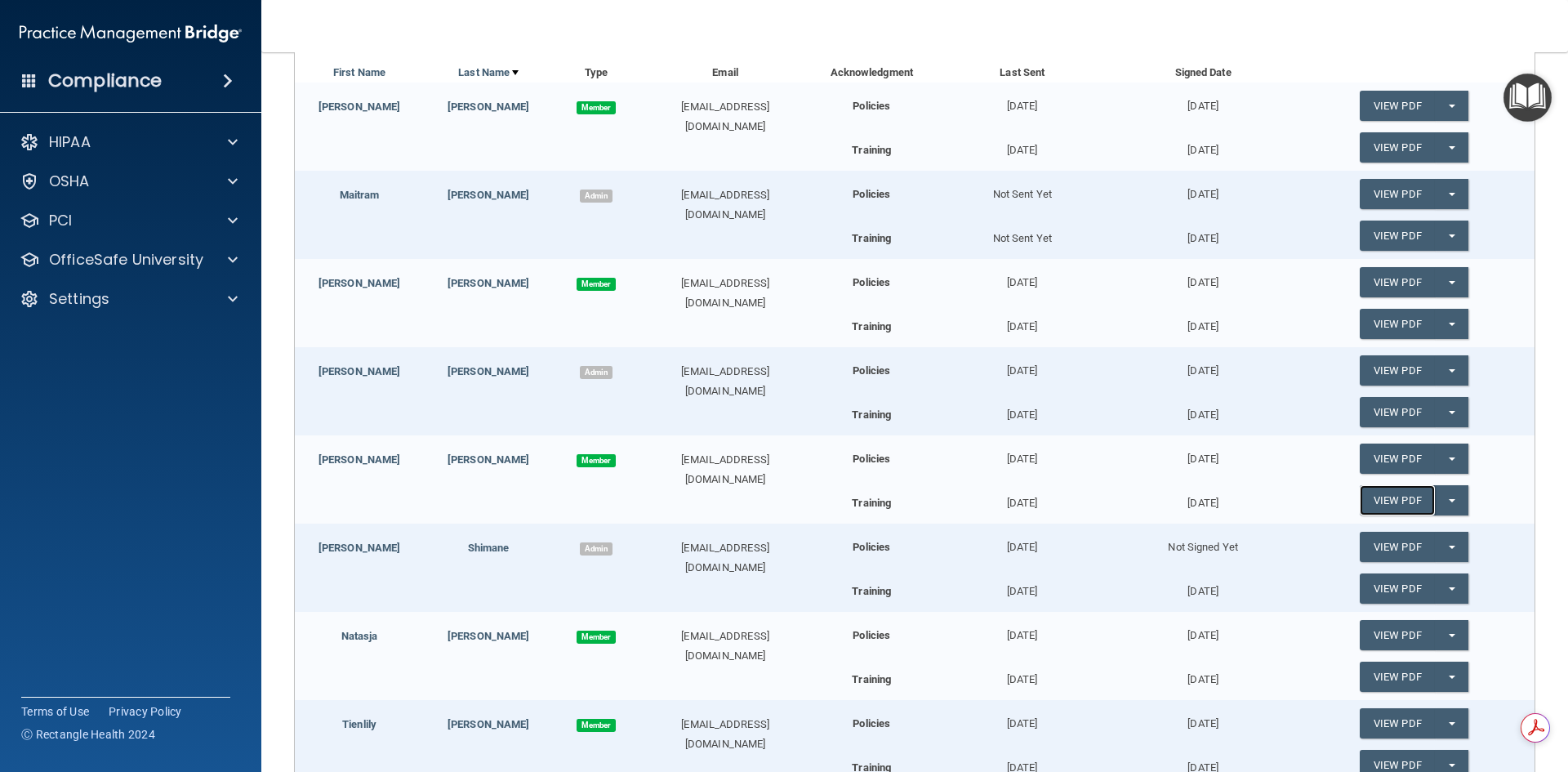
scroll to position [327, 0]
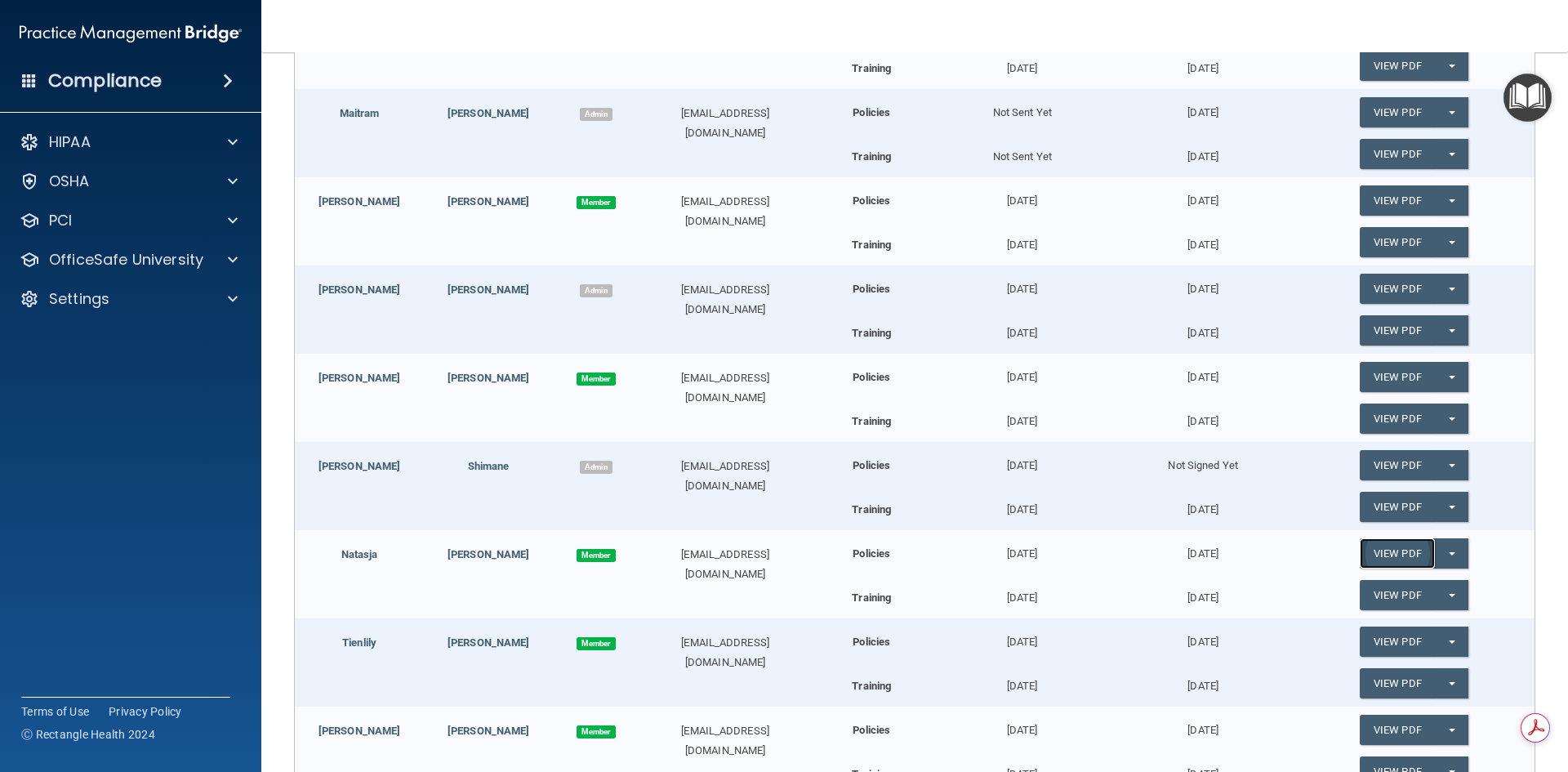
click at [1383, 554] on link "View PDF" at bounding box center [1397, 552] width 75 height 30
click at [1373, 598] on link "View PDF" at bounding box center [1397, 594] width 75 height 30
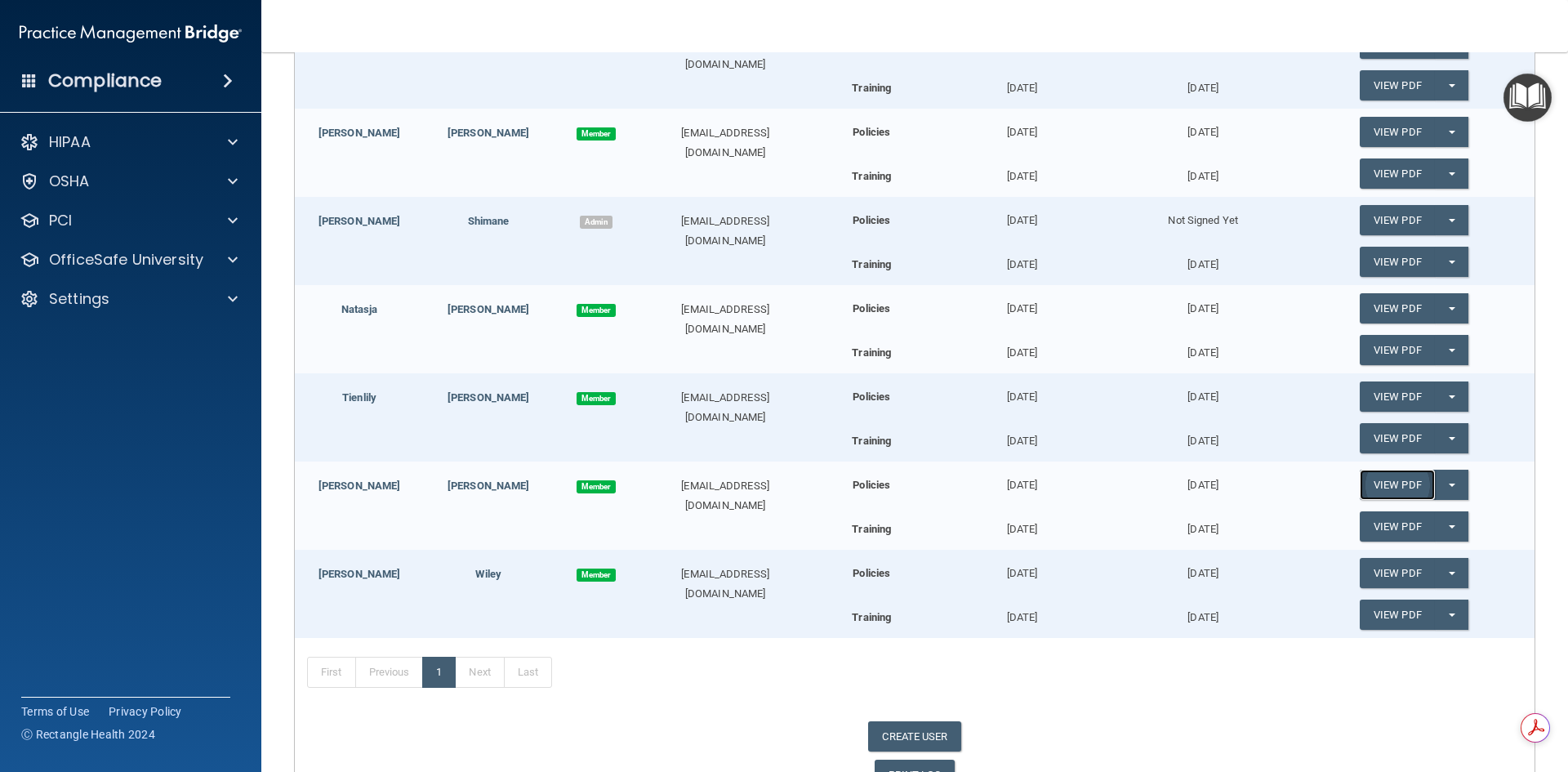
click at [1375, 488] on link "View PDF" at bounding box center [1397, 484] width 75 height 30
click at [1372, 528] on link "View PDF" at bounding box center [1397, 526] width 75 height 30
